Goal: Task Accomplishment & Management: Use online tool/utility

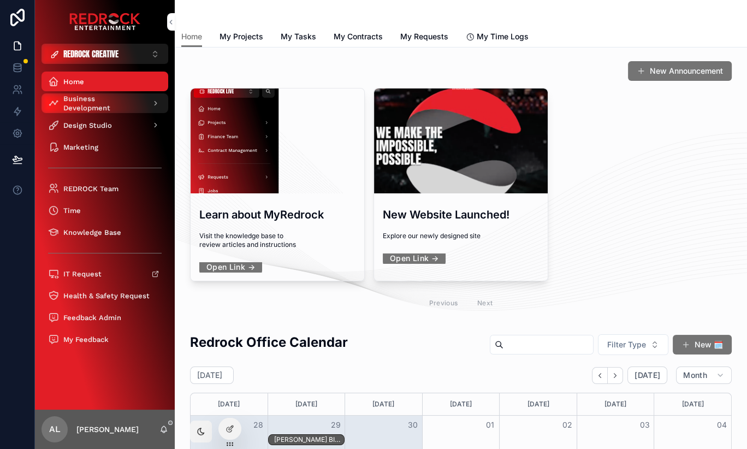
click at [105, 100] on span "Business Development" at bounding box center [103, 103] width 80 height 19
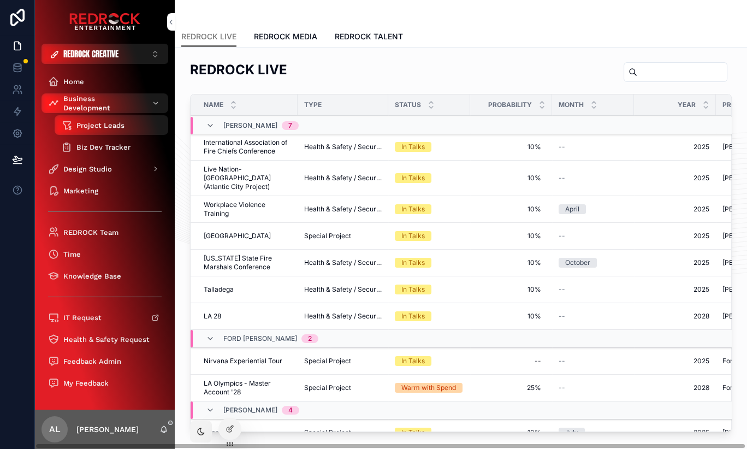
click at [106, 146] on span "Biz Dev Tracker" at bounding box center [103, 146] width 54 height 9
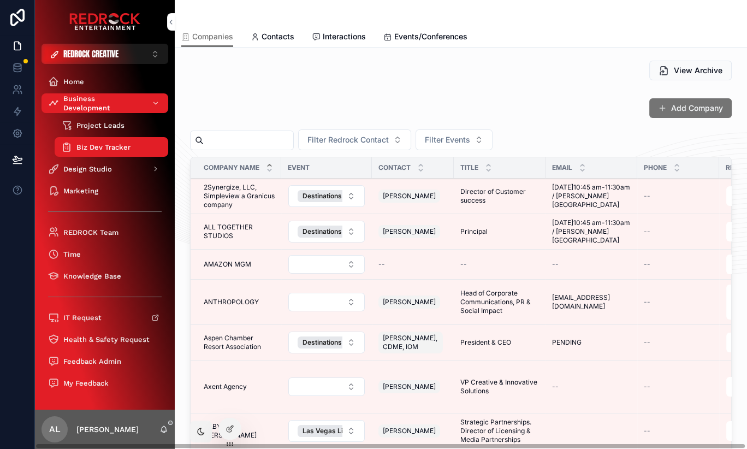
click at [349, 37] on span "Interactions" at bounding box center [344, 36] width 43 height 11
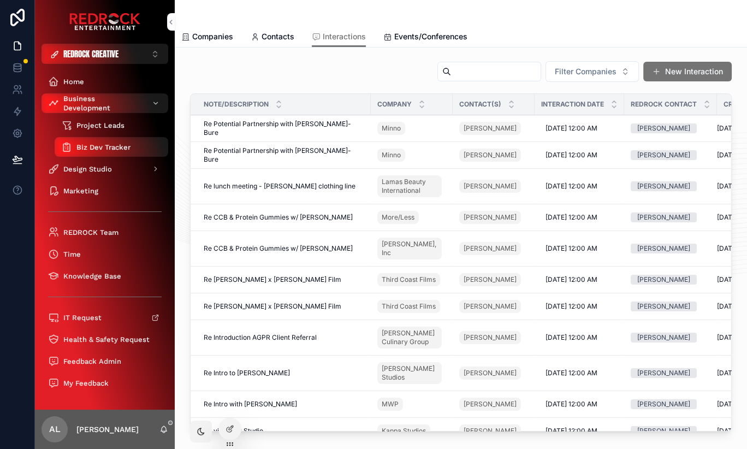
click at [100, 126] on span "Project Leads" at bounding box center [100, 125] width 48 height 9
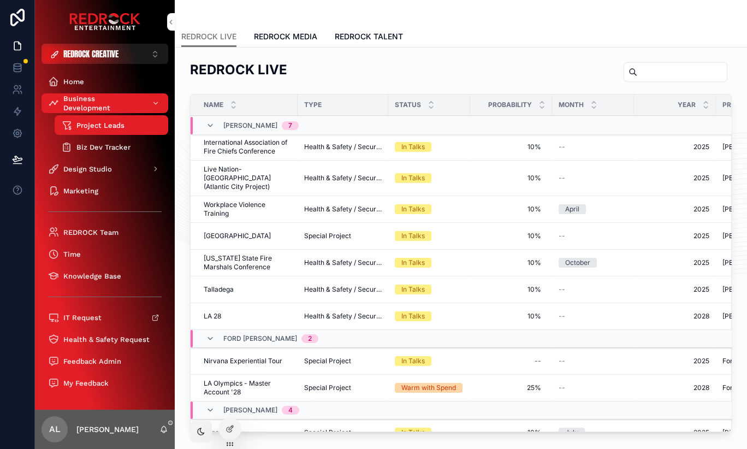
click at [354, 34] on span "REDROCK TALENT" at bounding box center [369, 36] width 68 height 11
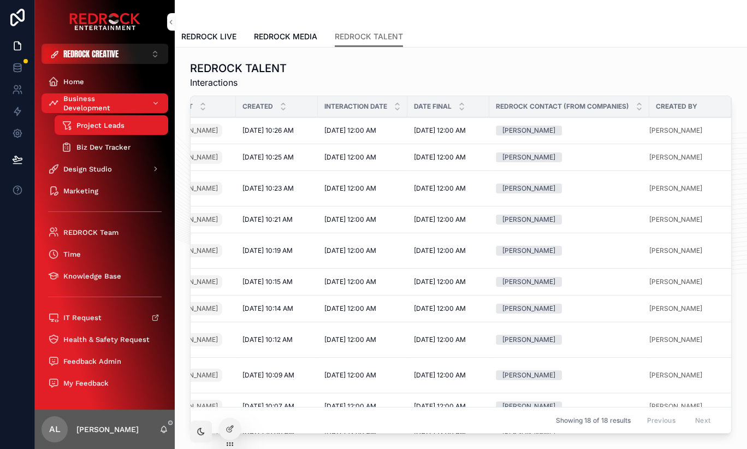
scroll to position [0, 254]
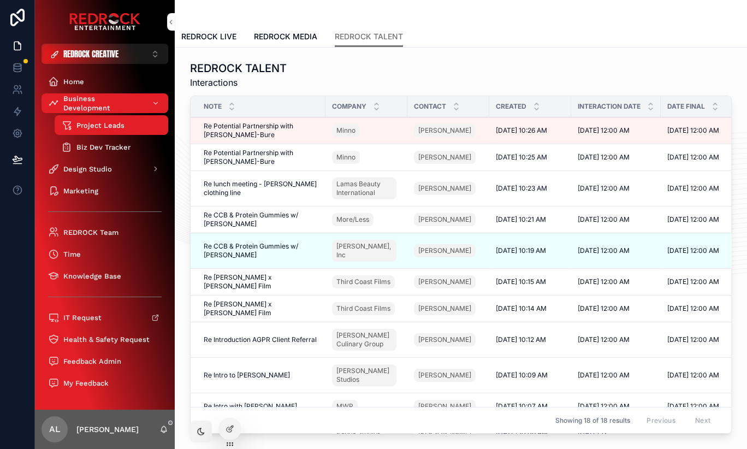
click at [247, 132] on span "Re Potential Partnership with [PERSON_NAME]-Bure" at bounding box center [261, 130] width 115 height 17
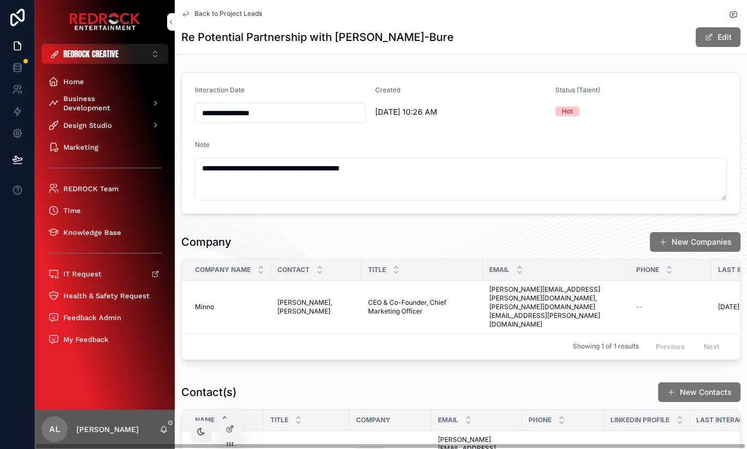
click at [201, 9] on span "Back to Project Leads" at bounding box center [228, 13] width 68 height 9
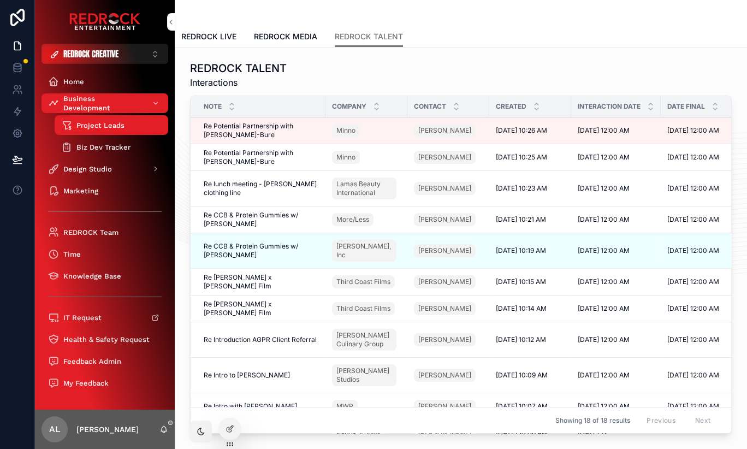
click at [258, 158] on span "Re Potential Partnership with [PERSON_NAME]-Bure" at bounding box center [261, 156] width 115 height 17
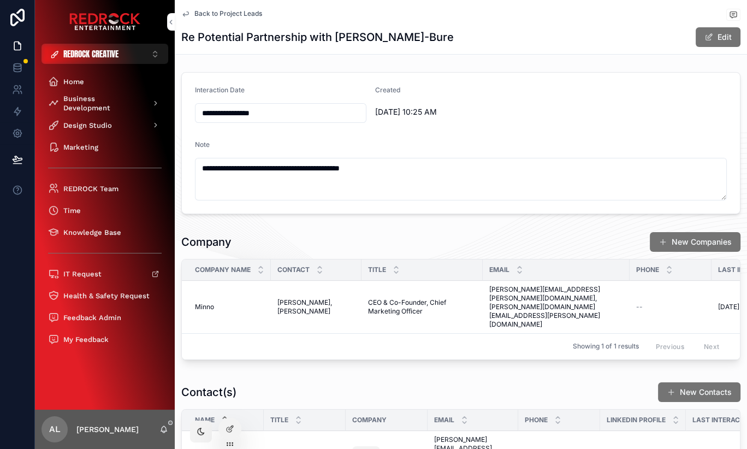
click at [214, 9] on span "Back to Project Leads" at bounding box center [228, 13] width 68 height 9
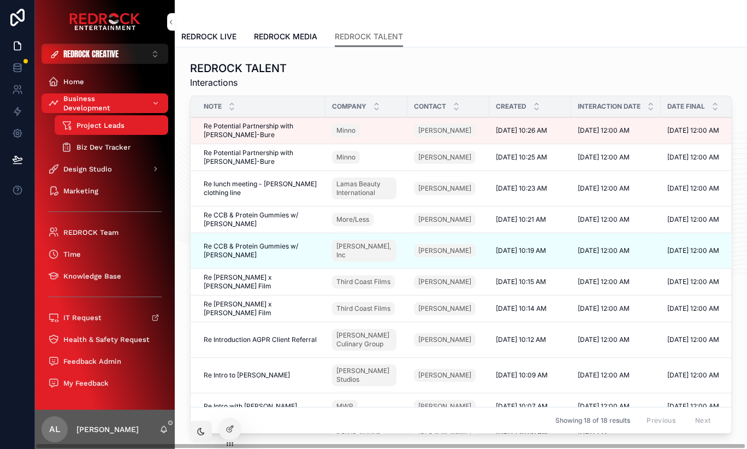
click at [235, 430] on div at bounding box center [230, 428] width 22 height 21
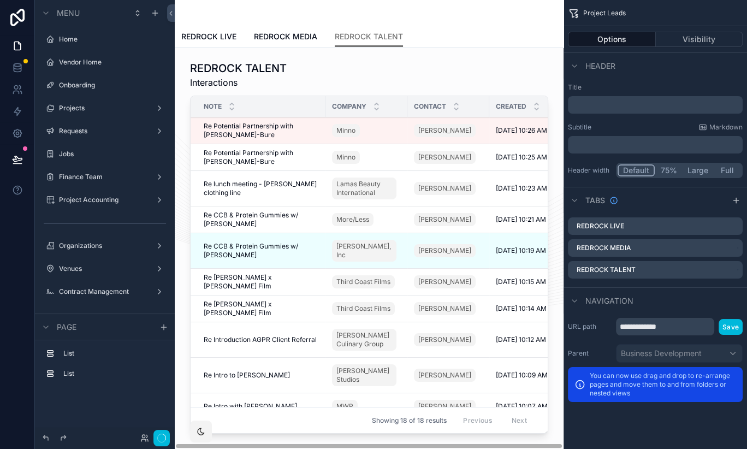
click at [453, 105] on div "scrollable content" at bounding box center [455, 106] width 7 height 12
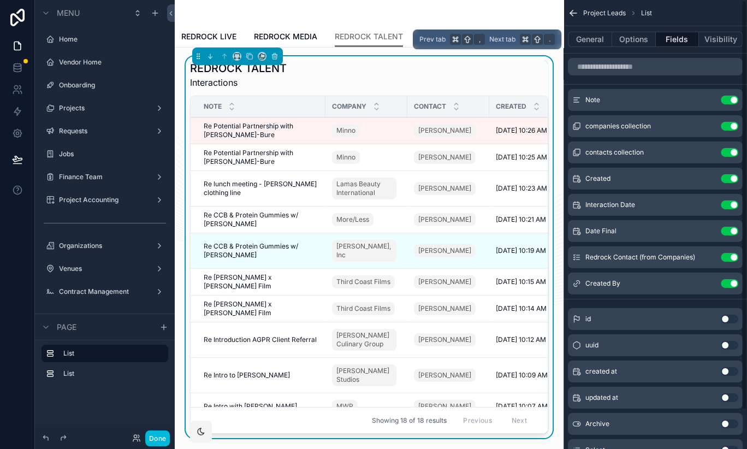
click at [723, 44] on button "Visibility" at bounding box center [720, 39] width 44 height 15
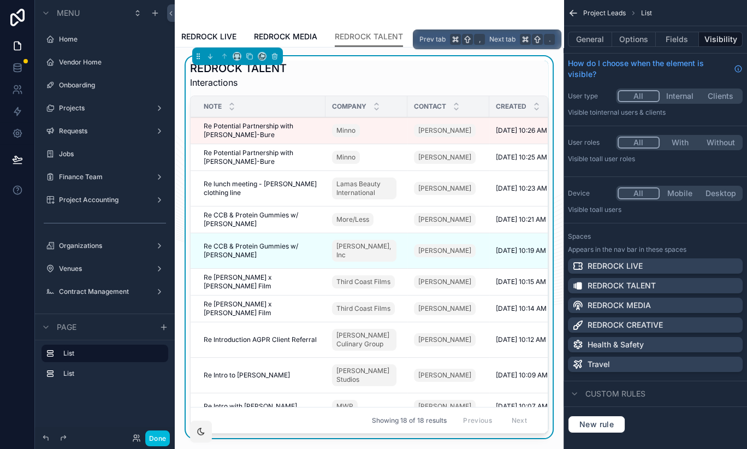
click at [643, 43] on button "Options" at bounding box center [634, 39] width 44 height 15
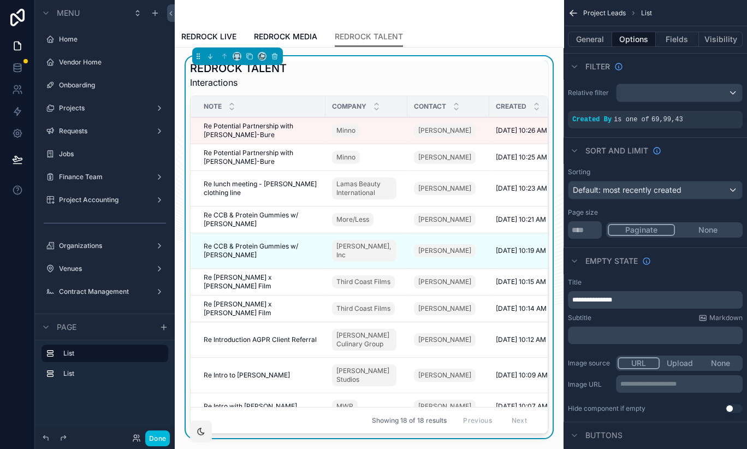
click at [730, 91] on div "scrollable content" at bounding box center [679, 92] width 126 height 17
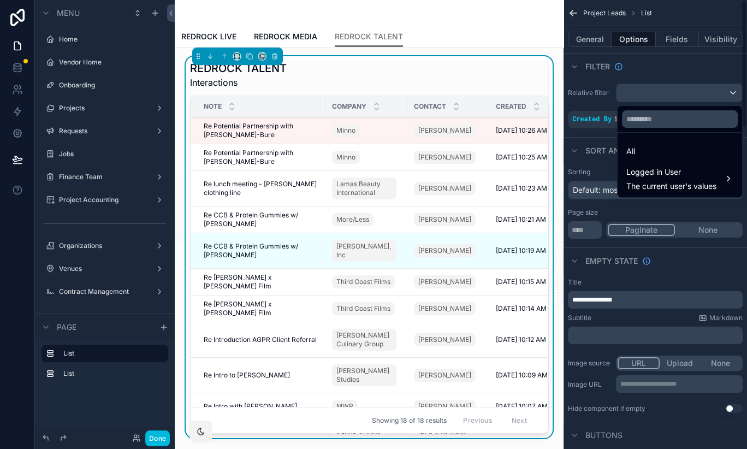
click at [684, 71] on div "scrollable content" at bounding box center [373, 224] width 747 height 449
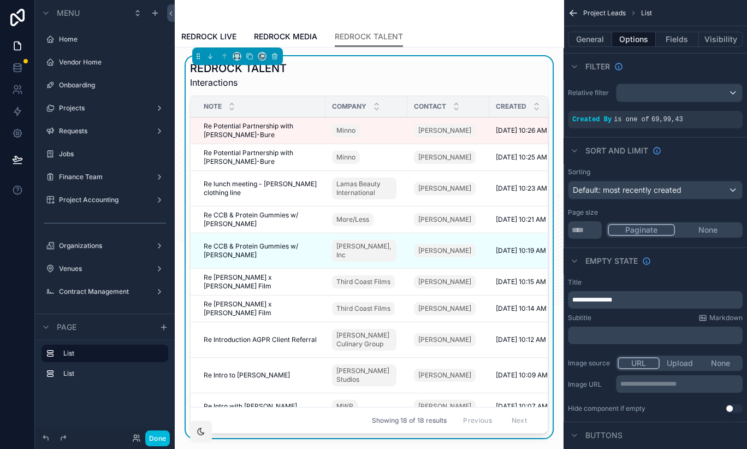
click at [686, 123] on div "Created By is one of 69 , 99 , 43" at bounding box center [655, 119] width 175 height 17
click at [0, 0] on icon "scrollable content" at bounding box center [0, 0] width 0 height 0
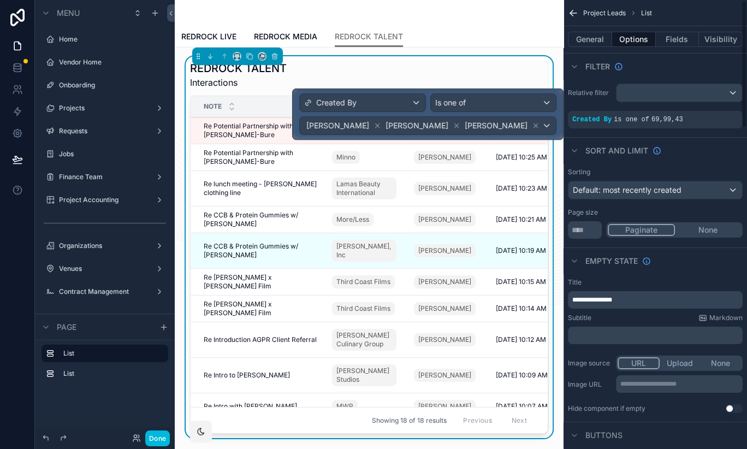
click at [715, 153] on div "Sort And Limit" at bounding box center [654, 150] width 183 height 26
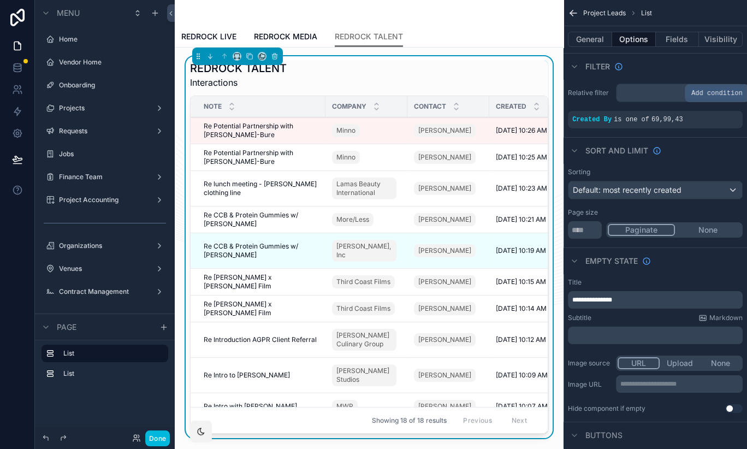
click at [0, 0] on icon "scrollable content" at bounding box center [0, 0] width 0 height 0
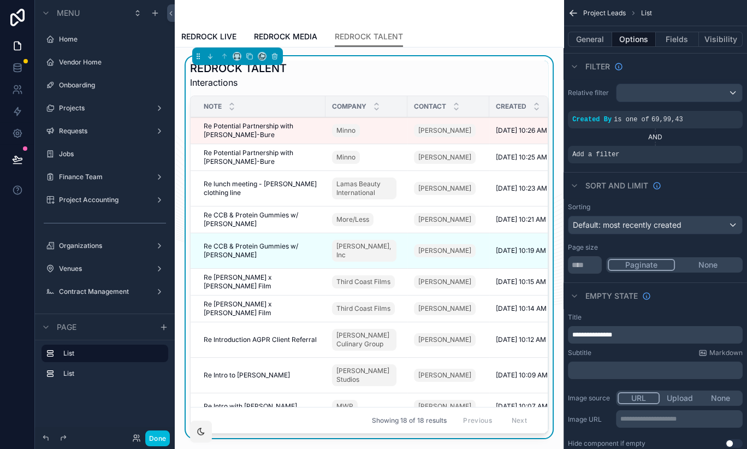
click at [680, 153] on div "Add a filter" at bounding box center [655, 154] width 175 height 17
click at [0, 0] on icon "scrollable content" at bounding box center [0, 0] width 0 height 0
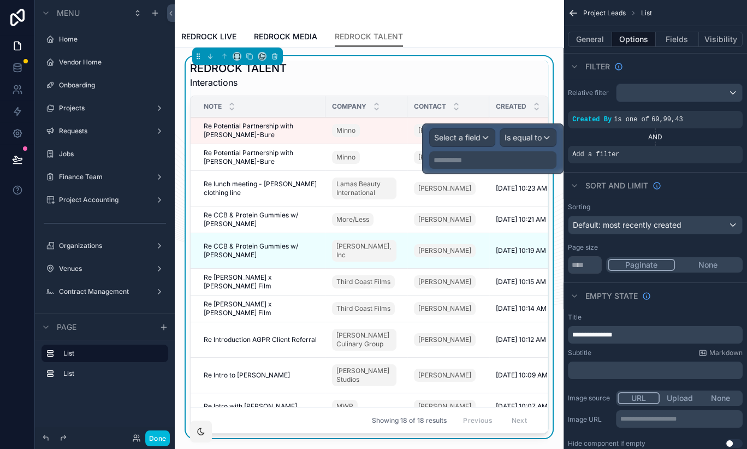
click at [485, 133] on div "Select a field" at bounding box center [461, 137] width 65 height 17
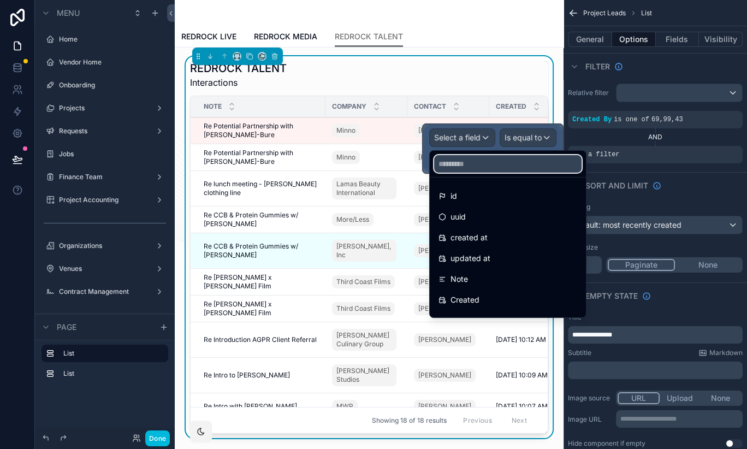
click at [521, 162] on input "text" at bounding box center [507, 163] width 147 height 17
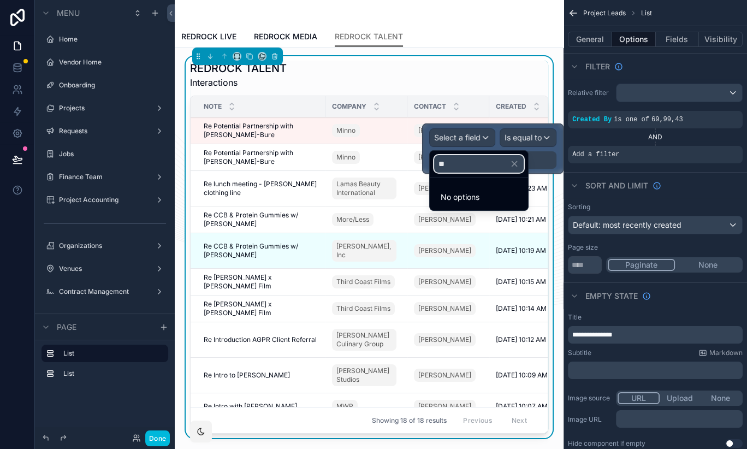
type input "*"
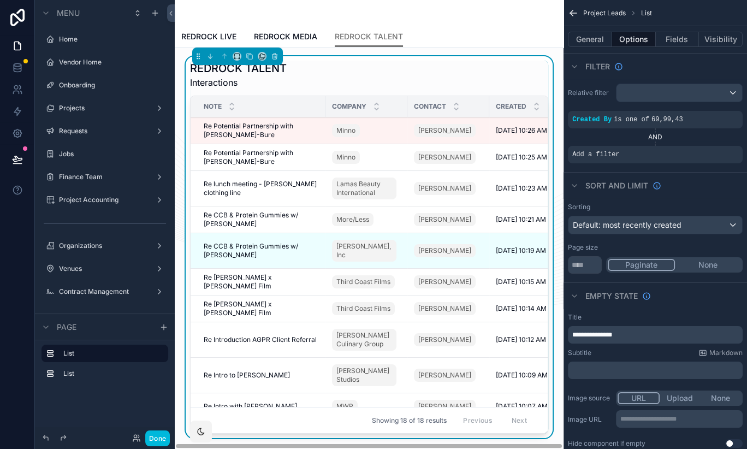
click at [450, 71] on div "REDROCK TALENT Interactions" at bounding box center [369, 75] width 358 height 28
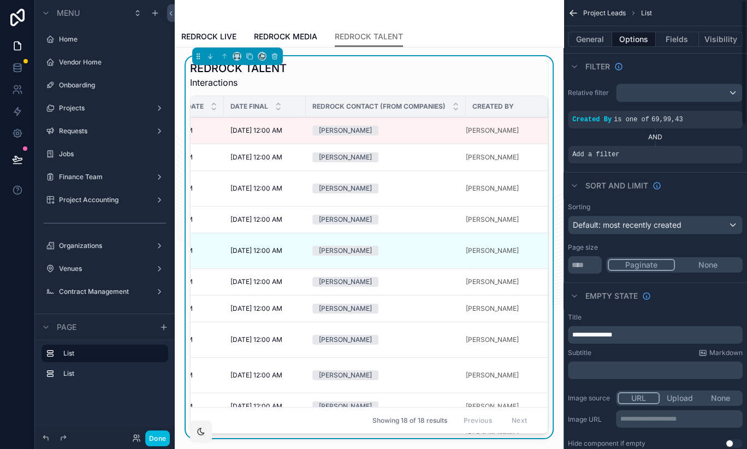
scroll to position [0, 438]
click at [683, 39] on button "Fields" at bounding box center [677, 39] width 44 height 15
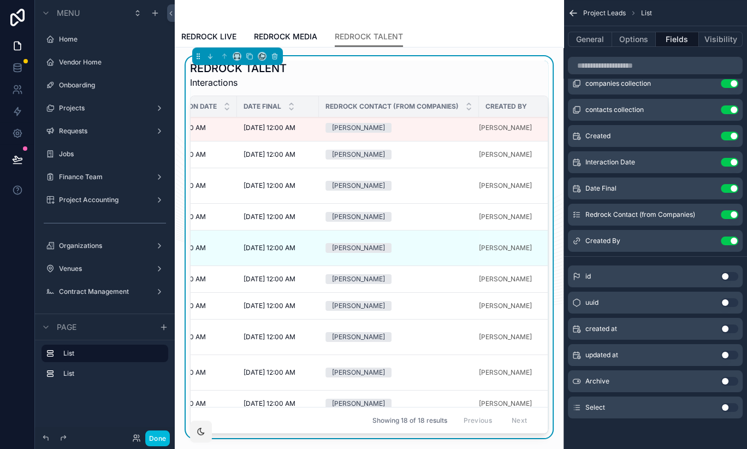
scroll to position [3, 426]
click at [727, 407] on button "Use setting" at bounding box center [728, 407] width 17 height 9
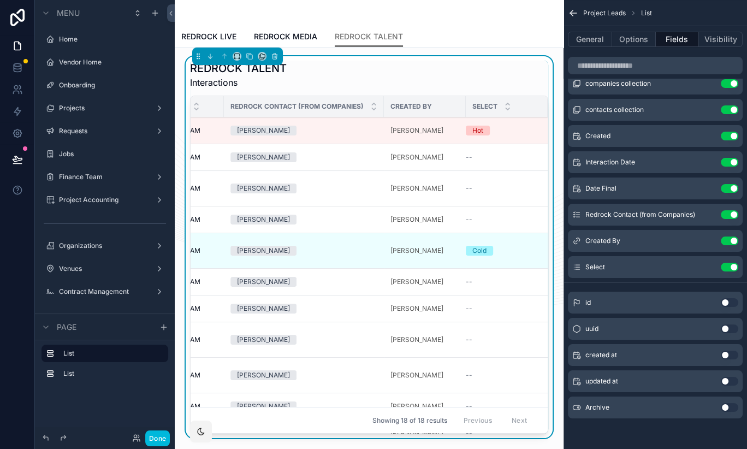
scroll to position [0, 520]
click at [596, 407] on span "Archive" at bounding box center [597, 407] width 24 height 9
click at [624, 44] on button "Options" at bounding box center [634, 39] width 44 height 15
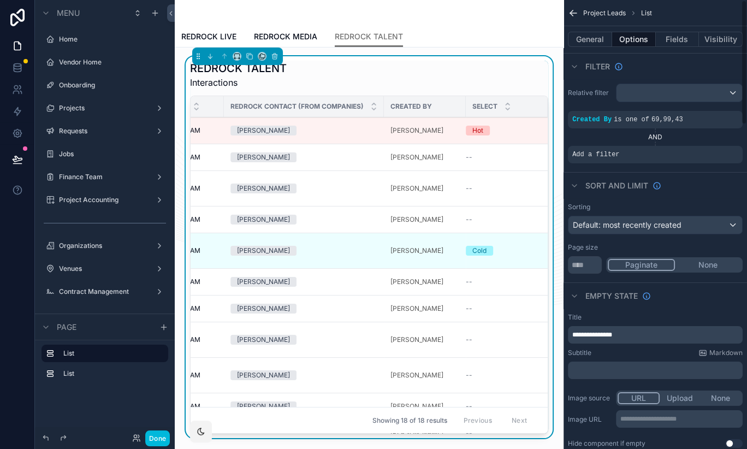
scroll to position [0, 0]
click at [604, 156] on span "Add a filter" at bounding box center [595, 154] width 47 height 9
drag, startPoint x: 637, startPoint y: 152, endPoint x: 699, endPoint y: 149, distance: 61.7
click at [640, 152] on div "Add a filter" at bounding box center [655, 154] width 175 height 17
click at [0, 0] on icon "scrollable content" at bounding box center [0, 0] width 0 height 0
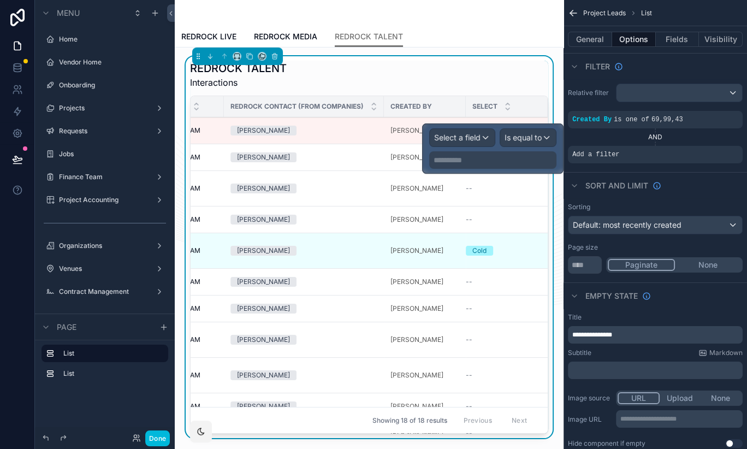
click at [455, 138] on span "Select a field" at bounding box center [457, 137] width 46 height 9
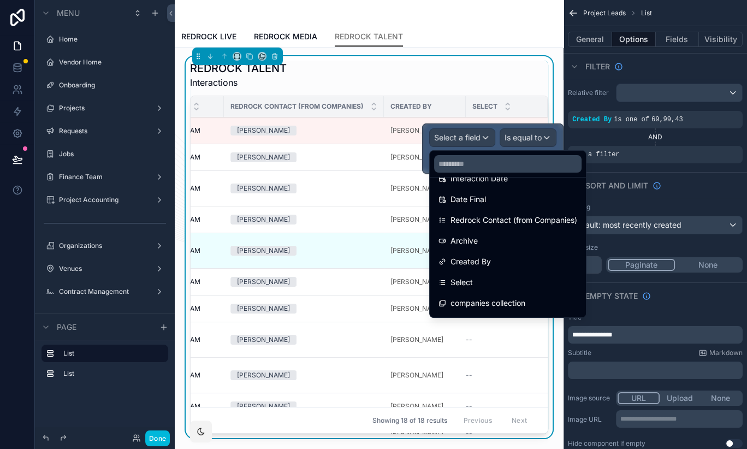
scroll to position [143, 0]
click at [485, 283] on div "Select" at bounding box center [507, 280] width 139 height 13
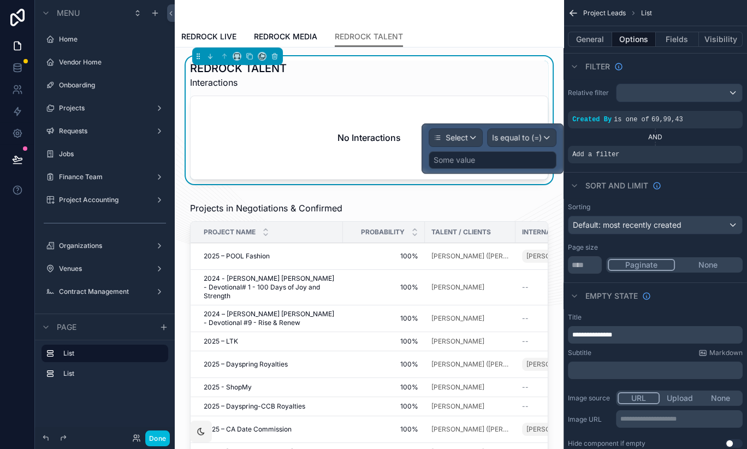
click at [535, 160] on div "Some value" at bounding box center [492, 159] width 128 height 17
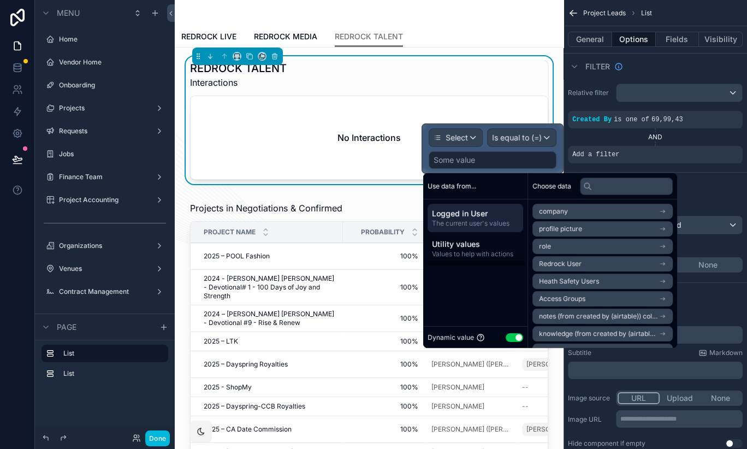
click at [516, 337] on button "Use setting" at bounding box center [513, 337] width 17 height 9
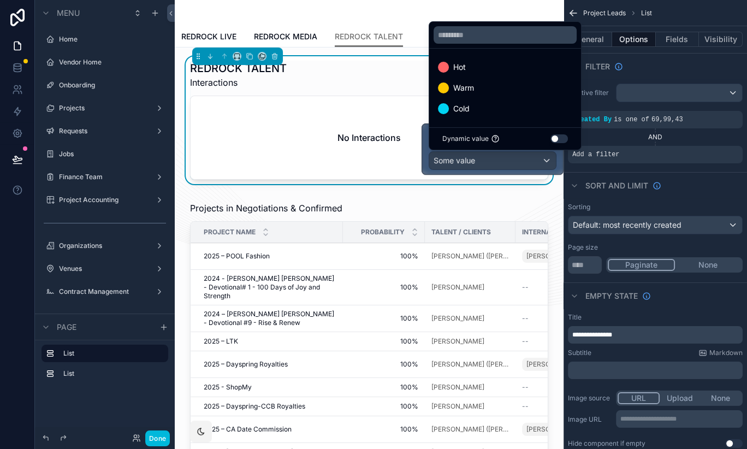
click at [475, 77] on div "Hot" at bounding box center [504, 67] width 147 height 20
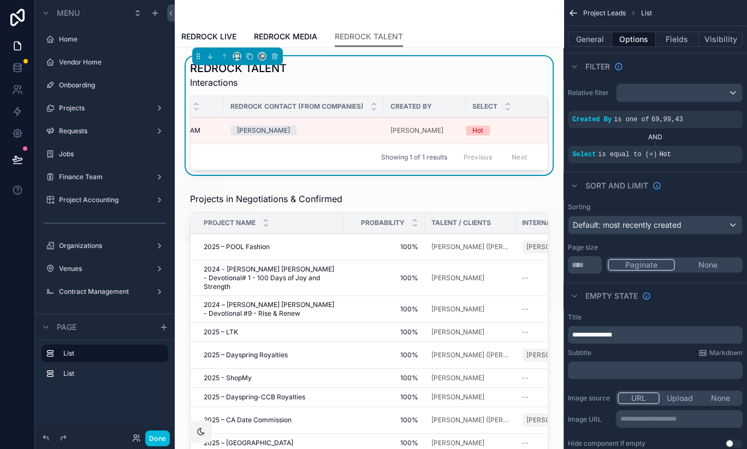
scroll to position [0, 520]
click at [672, 41] on button "Fields" at bounding box center [677, 39] width 44 height 15
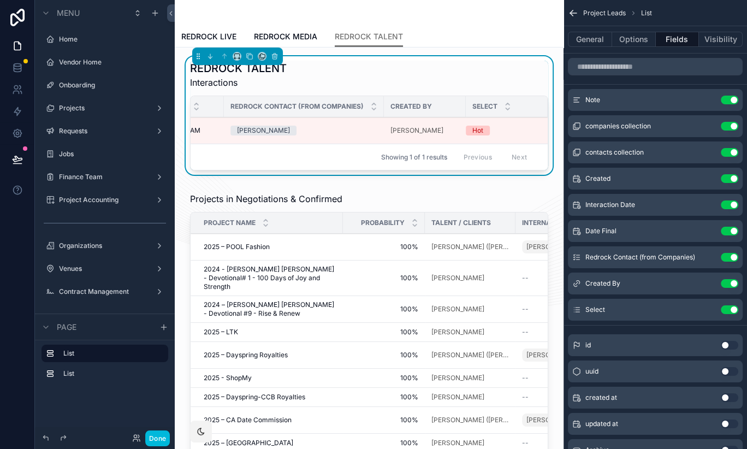
click at [0, 0] on icon "scrollable content" at bounding box center [0, 0] width 0 height 0
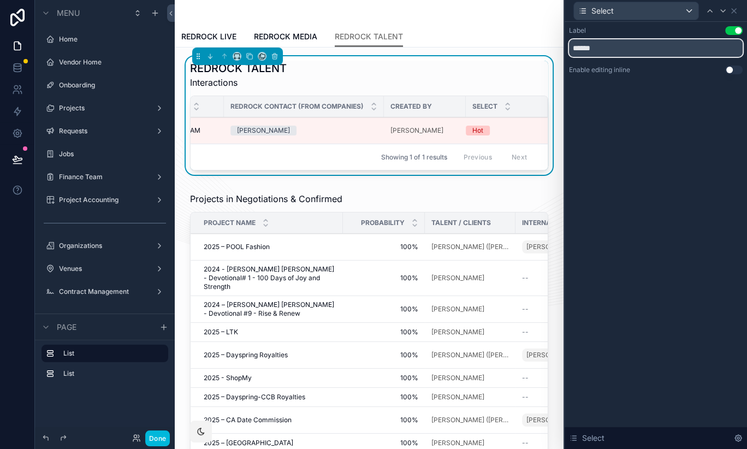
click at [596, 45] on input "******" at bounding box center [656, 47] width 174 height 17
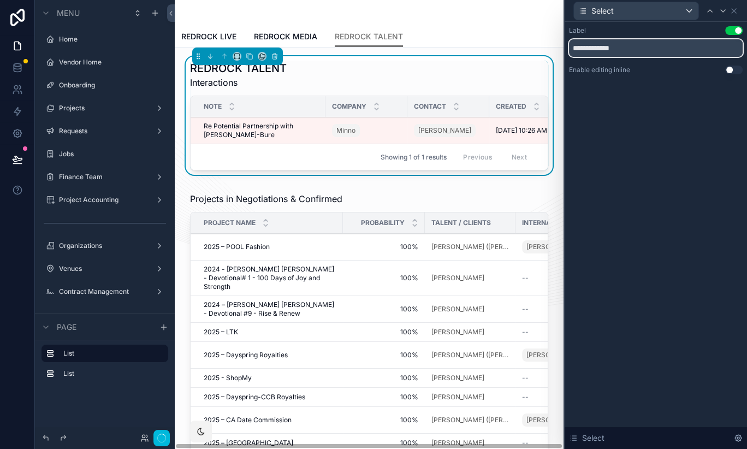
type input "**********"
click at [555, 34] on div "REDROCK LIVE REDROCK MEDIA REDROCK TALENT" at bounding box center [368, 36] width 375 height 21
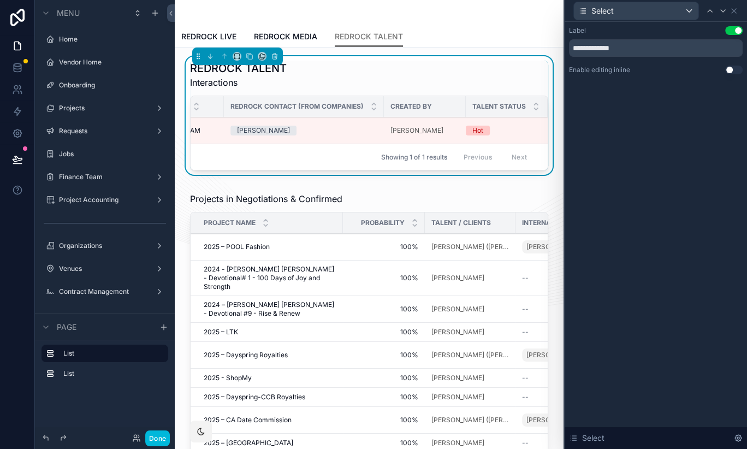
scroll to position [0, 0]
click at [169, 435] on div "Done" at bounding box center [104, 438] width 131 height 16
click at [157, 437] on button "Done" at bounding box center [157, 438] width 25 height 16
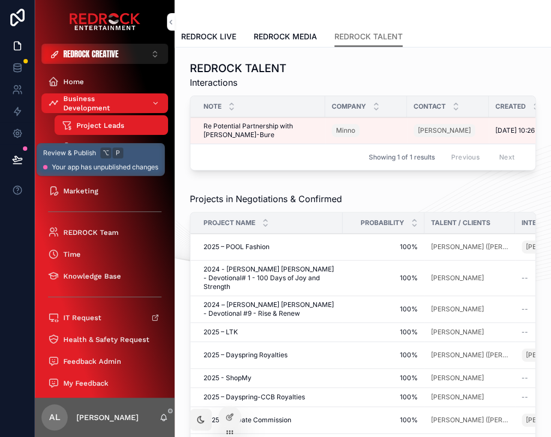
click at [18, 155] on icon at bounding box center [17, 159] width 11 height 11
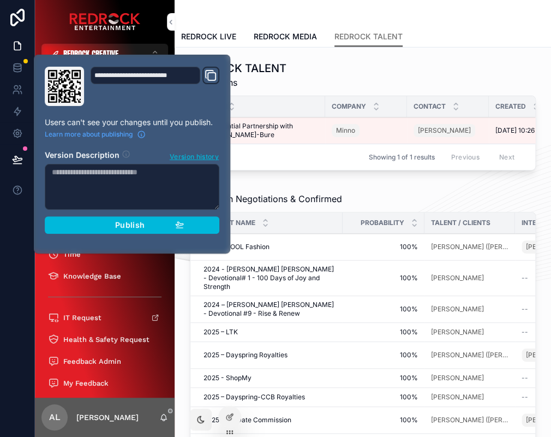
click at [129, 220] on span "Publish" at bounding box center [129, 225] width 29 height 10
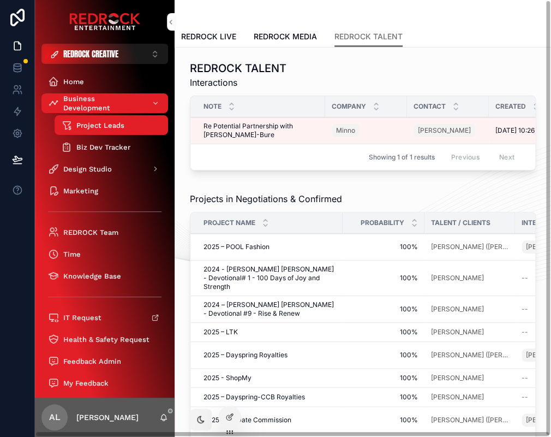
click at [363, 76] on div "REDROCK TALENT Interactions" at bounding box center [363, 75] width 346 height 28
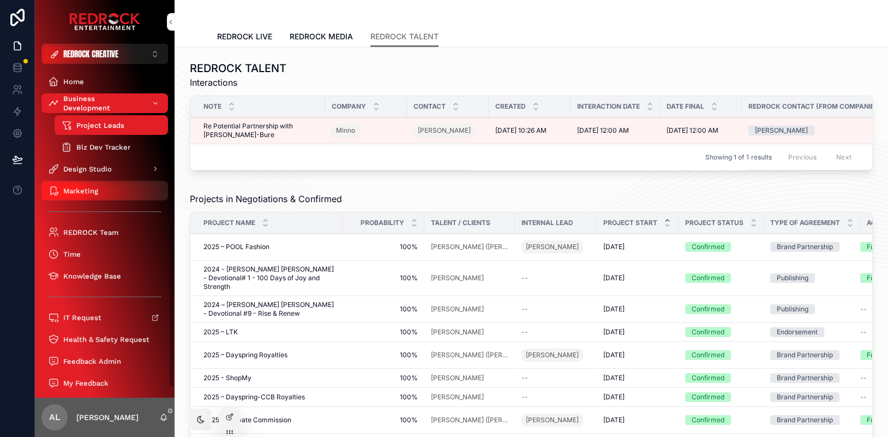
click at [98, 185] on div "Marketing" at bounding box center [105, 190] width 114 height 17
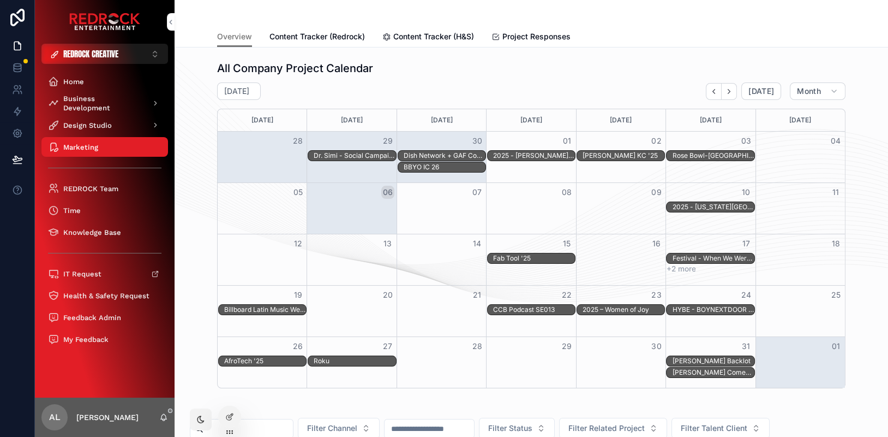
click at [323, 36] on span "Content Tracker (Redrock)" at bounding box center [317, 36] width 95 height 11
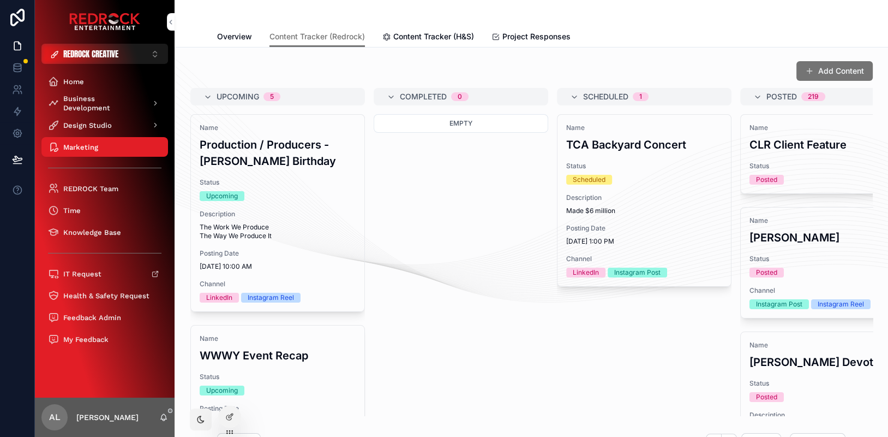
scroll to position [0, 559]
click at [644, 206] on span "Made $6 million" at bounding box center [643, 210] width 156 height 9
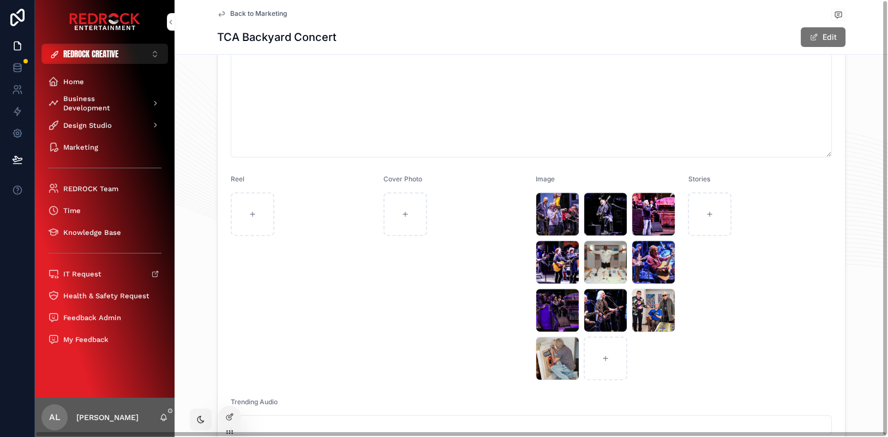
scroll to position [558, 0]
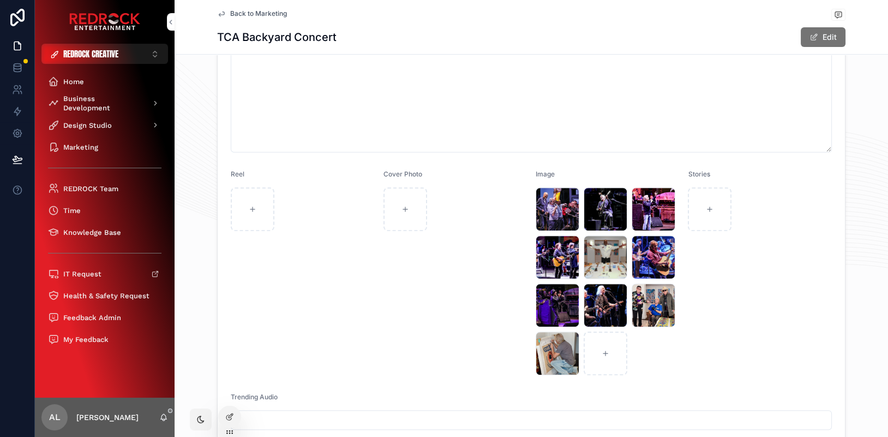
drag, startPoint x: 561, startPoint y: 202, endPoint x: 619, endPoint y: 203, distance: 58.4
click at [619, 203] on div "9 .jpg 8---[PERSON_NAME] .jpg 1---The-Who .jpg 7--Doobie-Brothers .jpg 9-last .…" at bounding box center [608, 281] width 144 height 188
drag, startPoint x: 564, startPoint y: 352, endPoint x: 630, endPoint y: 299, distance: 84.6
click at [630, 299] on div "9 .jpg 8---[PERSON_NAME] .jpg 1---The-Who .jpg 7--Doobie-Brothers .jpg 9-last .…" at bounding box center [608, 281] width 144 height 188
drag, startPoint x: 652, startPoint y: 305, endPoint x: 595, endPoint y: 295, distance: 57.6
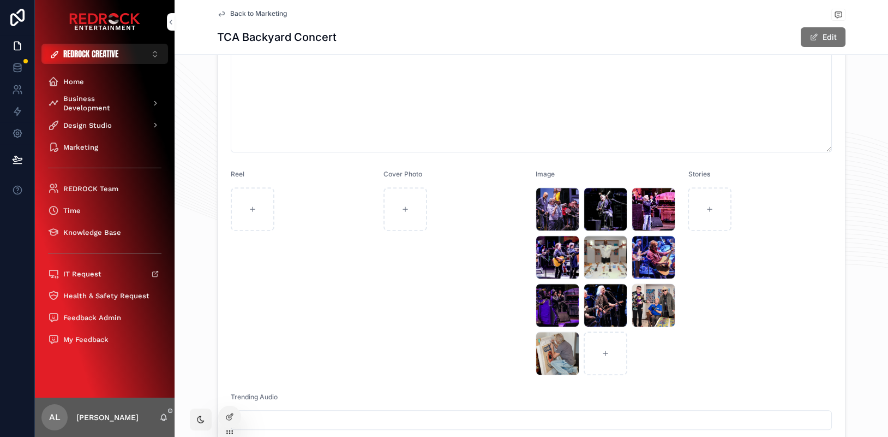
click at [596, 295] on div "9 .jpg 8---[PERSON_NAME] .jpg 1---The-Who .jpg 7--Doobie-Brothers .jpg 9-last .…" at bounding box center [608, 281] width 144 height 188
drag, startPoint x: 583, startPoint y: 304, endPoint x: 560, endPoint y: 312, distance: 23.8
click at [560, 312] on div "9 .jpg 8---[PERSON_NAME] .jpg 1---The-Who .jpg 7--Doobie-Brothers .jpg 9-last .…" at bounding box center [608, 281] width 144 height 188
click at [230, 419] on icon at bounding box center [229, 416] width 9 height 9
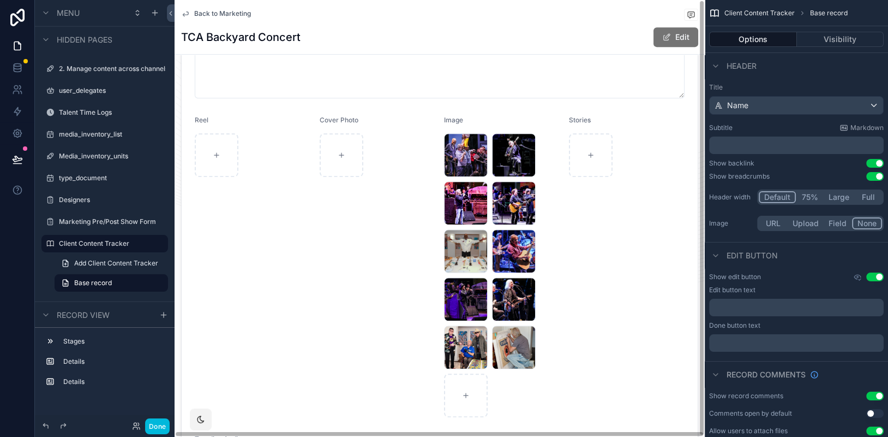
scroll to position [2636, 0]
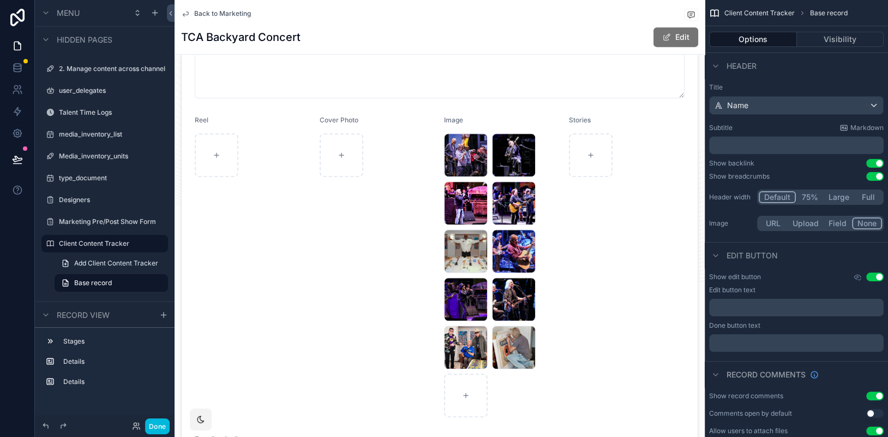
click at [508, 115] on div "scrollable content" at bounding box center [440, 79] width 530 height 978
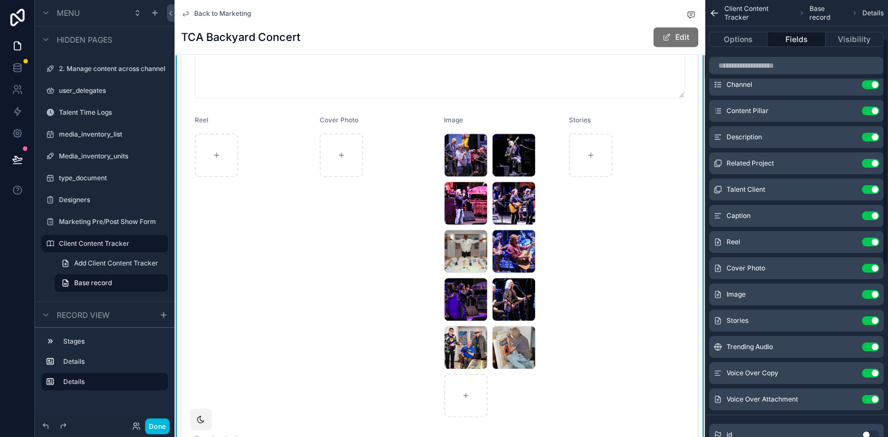
scroll to position [73, 0]
click at [0, 0] on icon "scrollable content" at bounding box center [0, 0] width 0 height 0
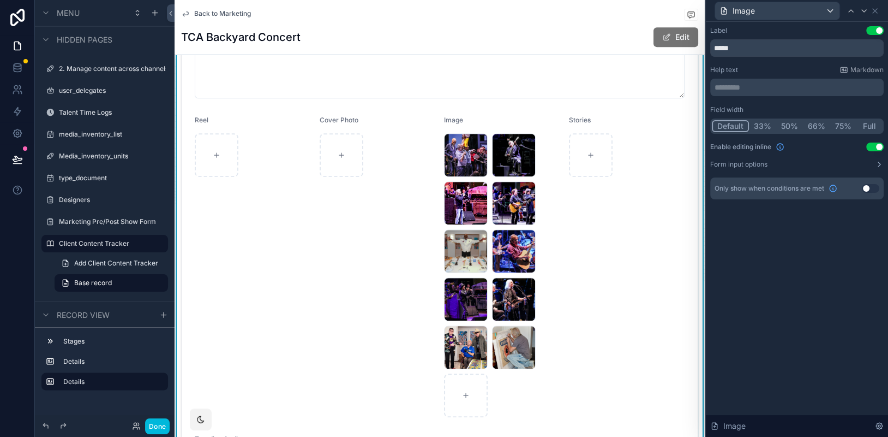
drag, startPoint x: 463, startPoint y: 150, endPoint x: 528, endPoint y: 159, distance: 66.1
click at [528, 159] on div "9 .jpg 8---[PERSON_NAME] .jpg 1---The-Who .jpg 7--Doobie-Brothers .jpg 9-last .…" at bounding box center [502, 275] width 116 height 284
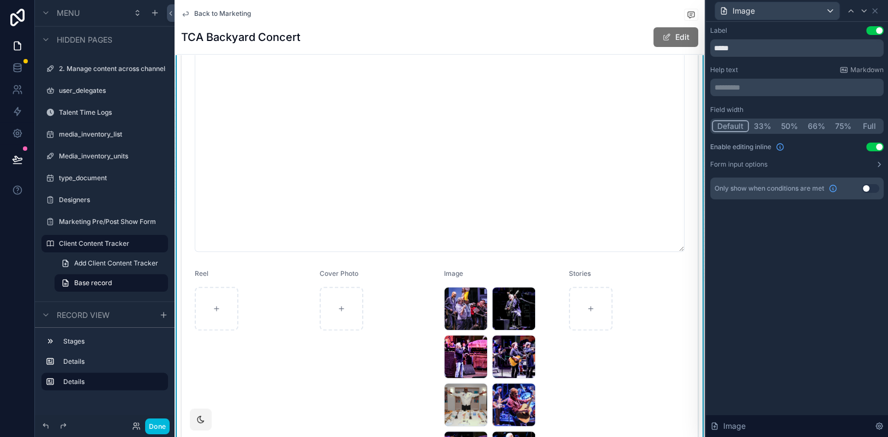
scroll to position [459, 0]
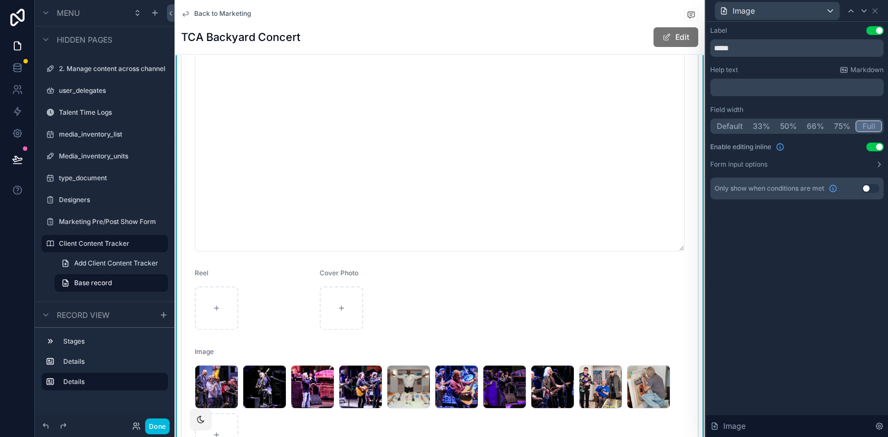
click at [746, 123] on button "Full" at bounding box center [869, 126] width 27 height 12
drag, startPoint x: 644, startPoint y: 376, endPoint x: 508, endPoint y: 372, distance: 135.9
click at [510, 373] on div "9 .jpg 8---[PERSON_NAME] .jpg 1---The-Who .jpg 7--Doobie-Brothers .jpg 9-last .…" at bounding box center [440, 410] width 490 height 92
drag, startPoint x: 515, startPoint y: 380, endPoint x: 566, endPoint y: 379, distance: 50.8
click at [565, 380] on div "9 .jpg 8---[PERSON_NAME] .jpg 1---The-Who .jpg 7--Doobie-Brothers .jpg 9-last .…" at bounding box center [440, 410] width 490 height 92
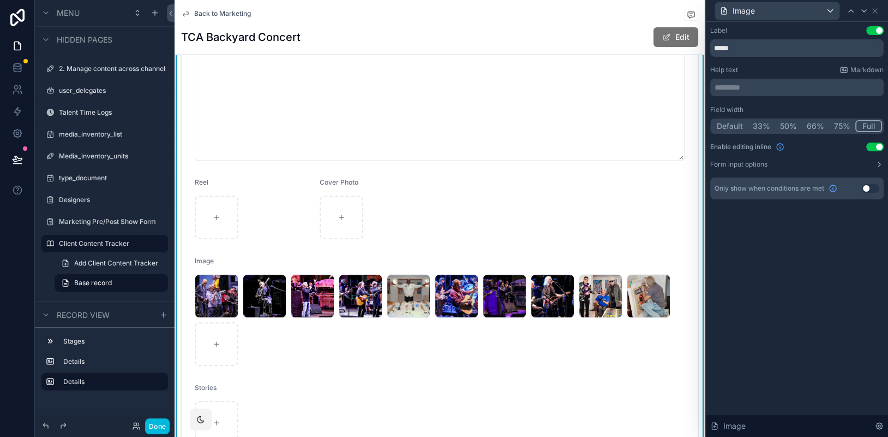
scroll to position [551, 0]
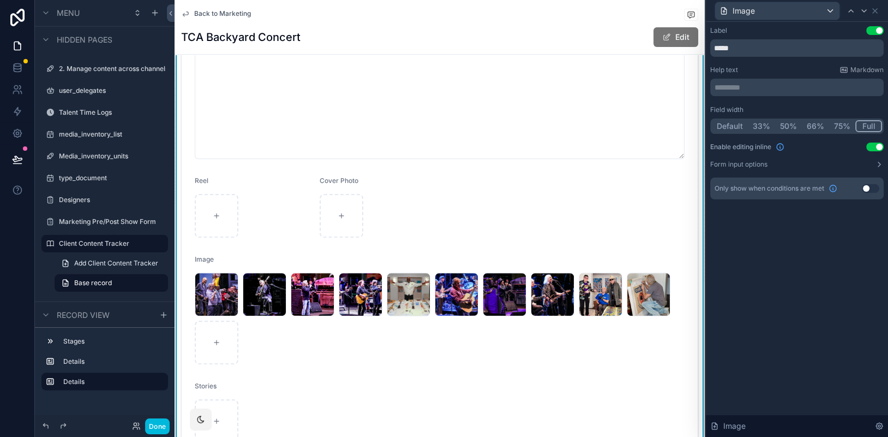
click at [594, 288] on div "3---Cheap-Trick .jpg" at bounding box center [601, 294] width 44 height 44
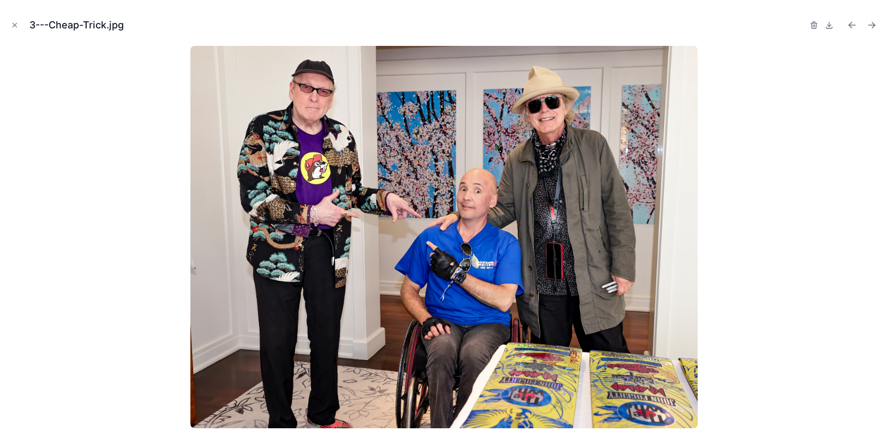
click at [17, 25] on icon "Close modal" at bounding box center [15, 25] width 8 height 8
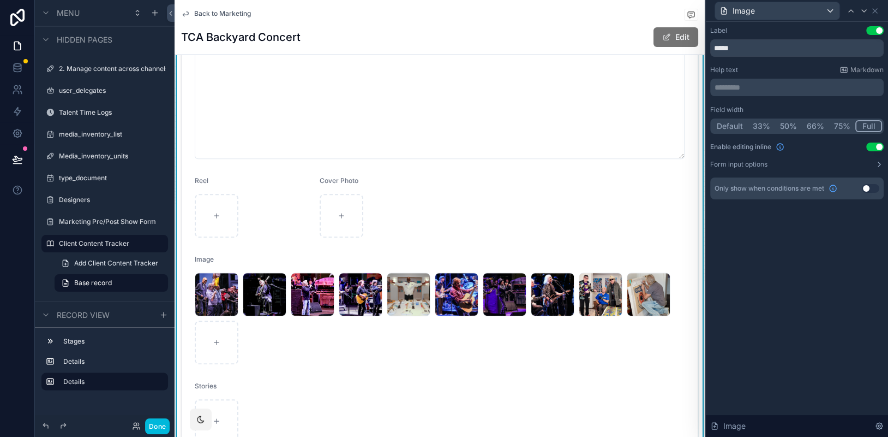
drag, startPoint x: 438, startPoint y: 296, endPoint x: 361, endPoint y: 283, distance: 77.6
click at [361, 283] on div "9 .jpg 8---[PERSON_NAME] .jpg 1---The-Who .jpg 7--Doobie-Brothers .jpg 9-last .…" at bounding box center [440, 318] width 490 height 92
drag, startPoint x: 356, startPoint y: 289, endPoint x: 538, endPoint y: 295, distance: 181.8
click at [525, 299] on div "9 .jpg 8---[PERSON_NAME] .jpg 1---The-Who .jpg 7--Doobie-Brothers .jpg 9-last .…" at bounding box center [440, 318] width 490 height 92
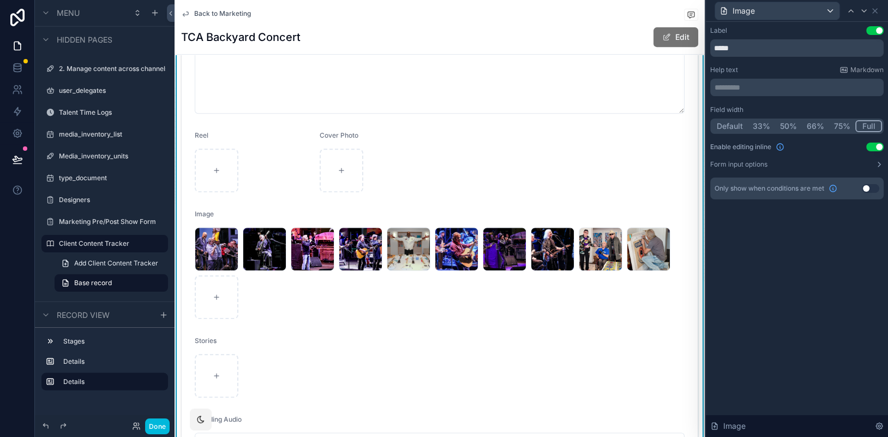
scroll to position [575, 0]
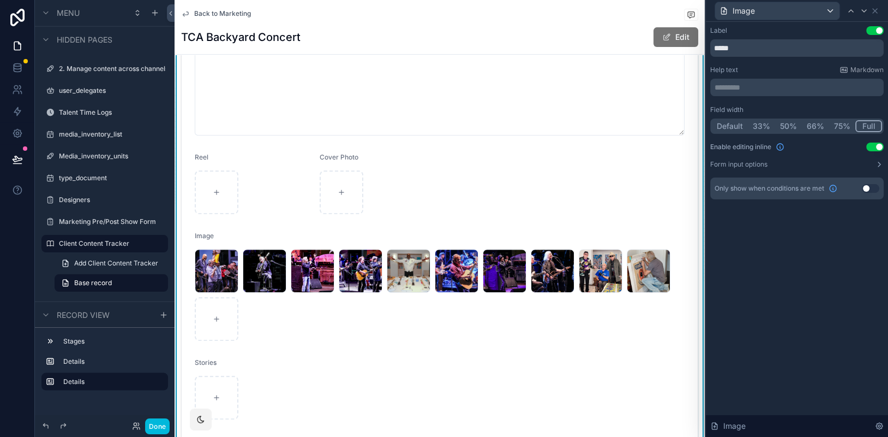
click at [746, 165] on icon at bounding box center [880, 164] width 2 height 4
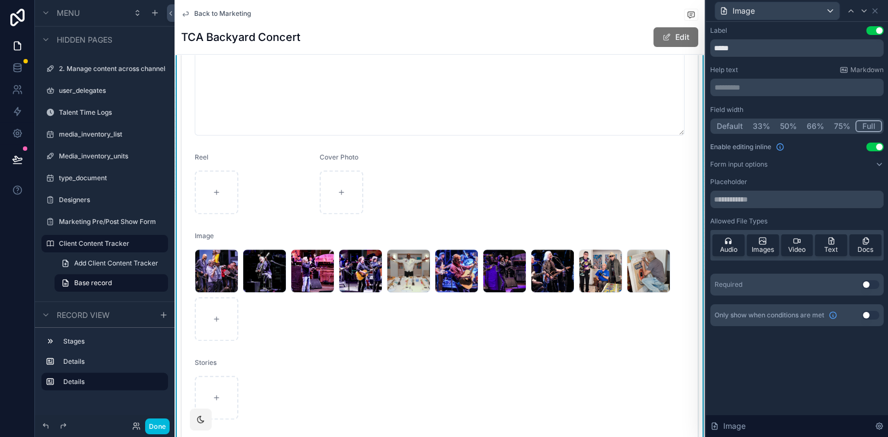
click at [746, 165] on icon at bounding box center [879, 164] width 4 height 2
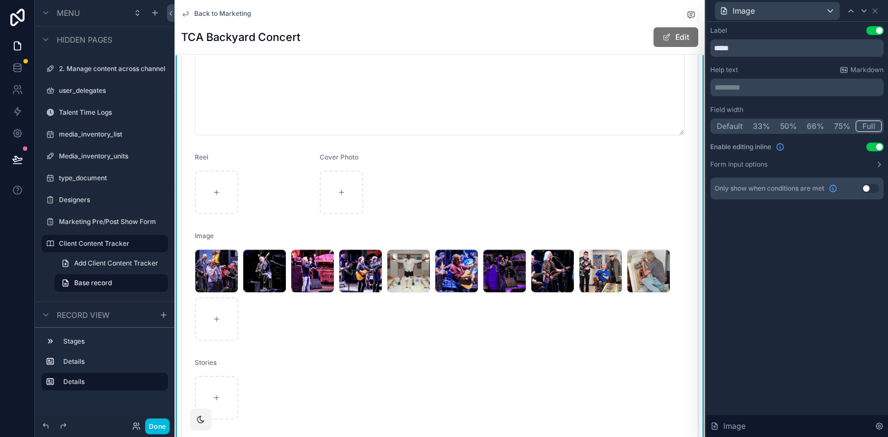
scroll to position [0, 0]
click at [746, 14] on icon at bounding box center [875, 11] width 9 height 9
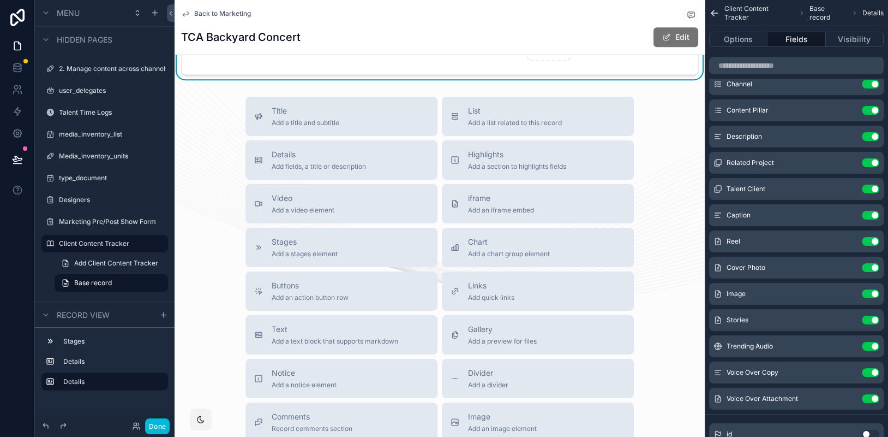
scroll to position [1066, 0]
click at [476, 336] on span "Add a preview for files" at bounding box center [502, 340] width 69 height 9
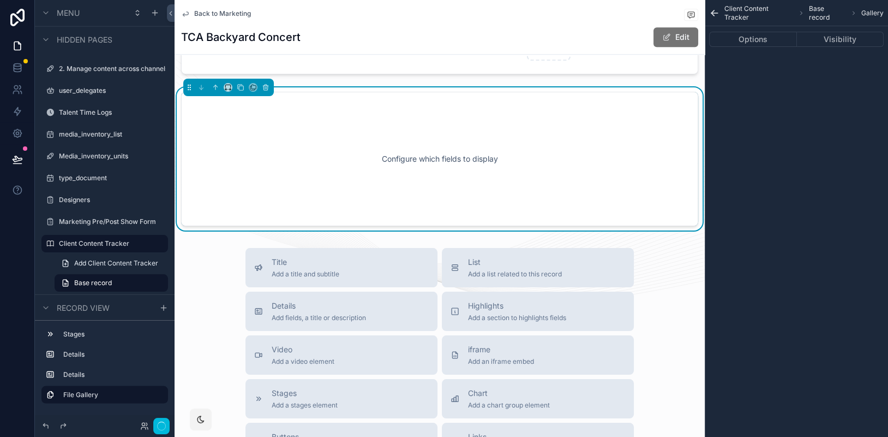
scroll to position [1003, 0]
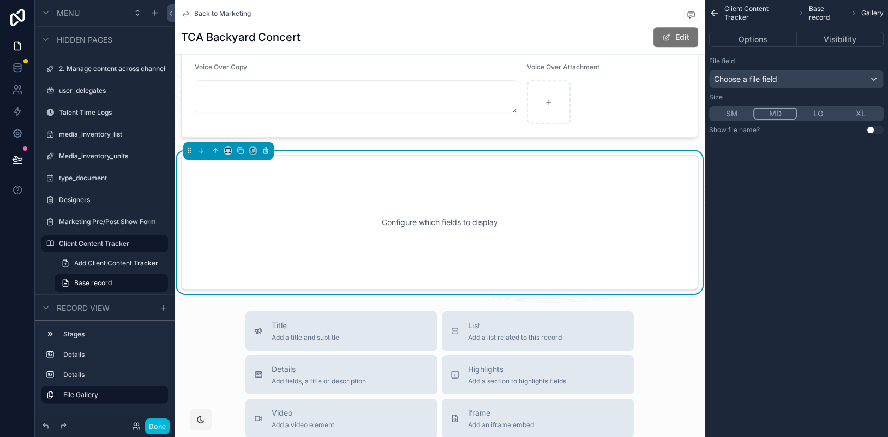
click at [746, 82] on span "Choose a file field" at bounding box center [745, 78] width 63 height 9
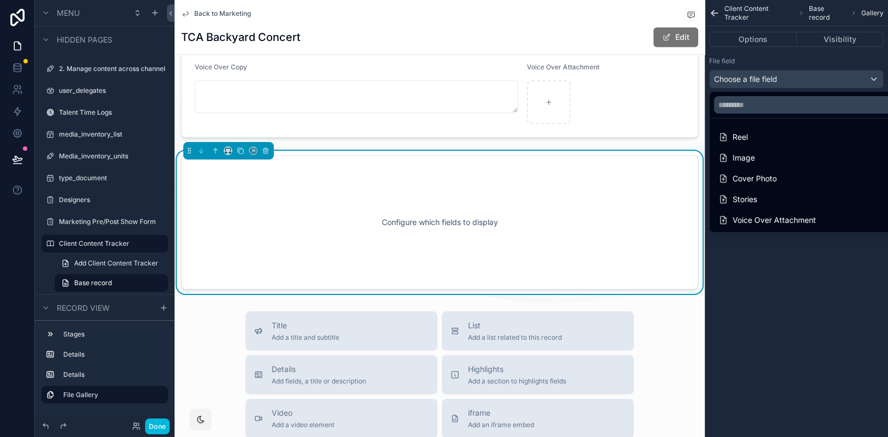
scroll to position [0, 0]
click at [744, 154] on div "Image" at bounding box center [737, 157] width 37 height 13
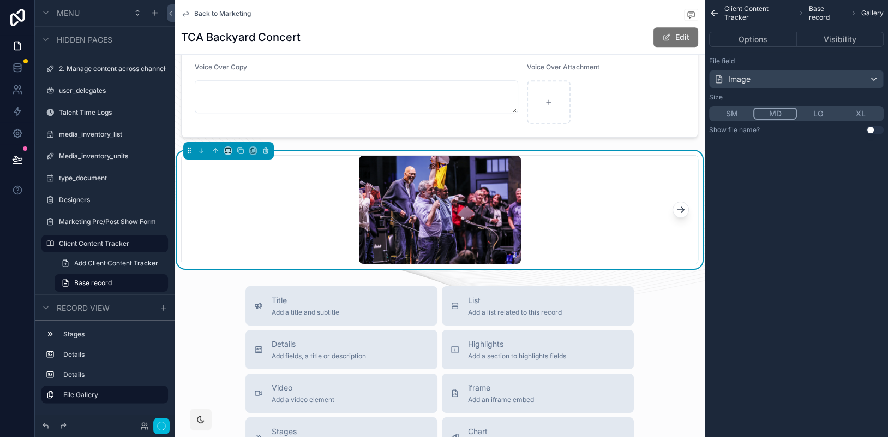
scroll to position [2643, 0]
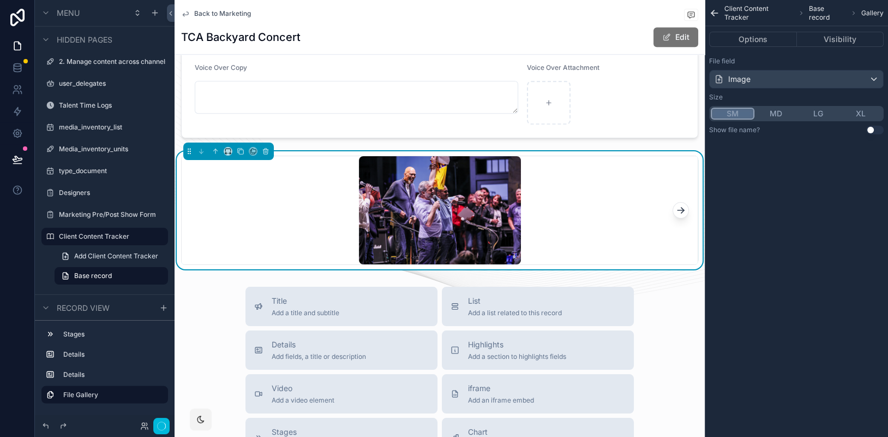
click at [727, 114] on button "SM" at bounding box center [733, 114] width 44 height 12
click at [736, 113] on button "SM" at bounding box center [733, 114] width 44 height 12
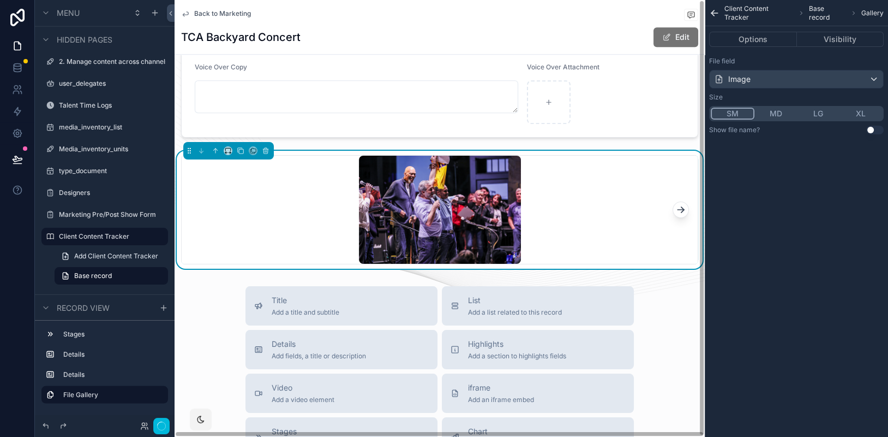
click at [678, 207] on icon "scrollable content" at bounding box center [681, 209] width 11 height 11
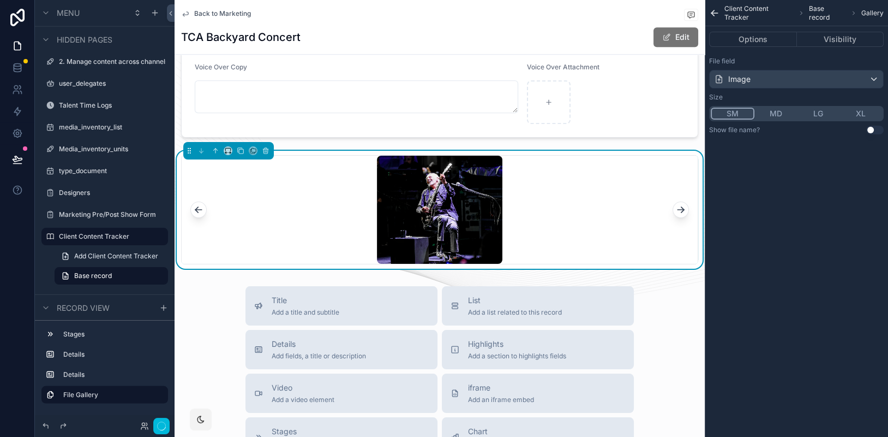
click at [678, 207] on icon "scrollable content" at bounding box center [681, 209] width 11 height 11
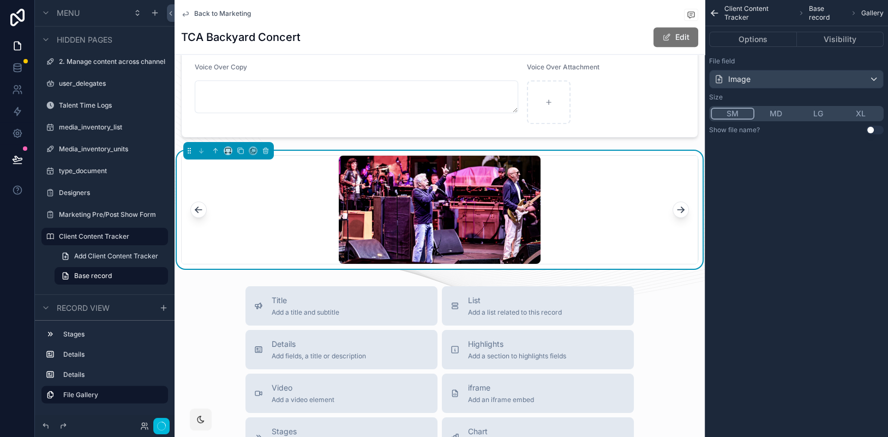
click at [678, 207] on icon "scrollable content" at bounding box center [681, 209] width 11 height 11
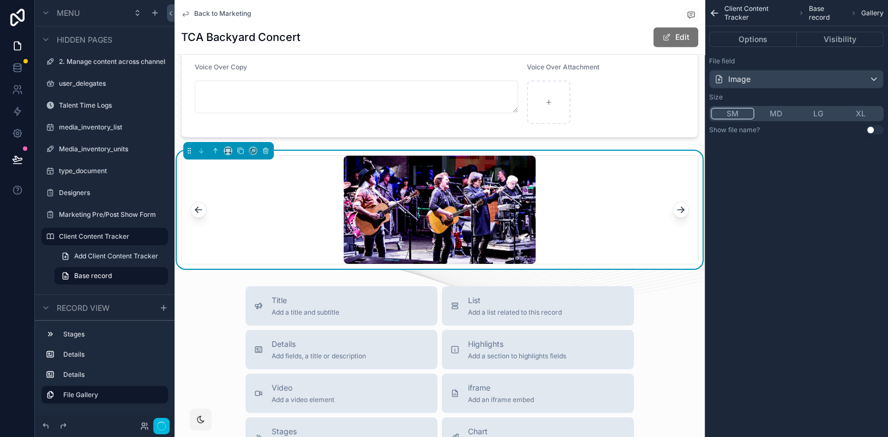
click at [678, 207] on icon "scrollable content" at bounding box center [681, 209] width 11 height 11
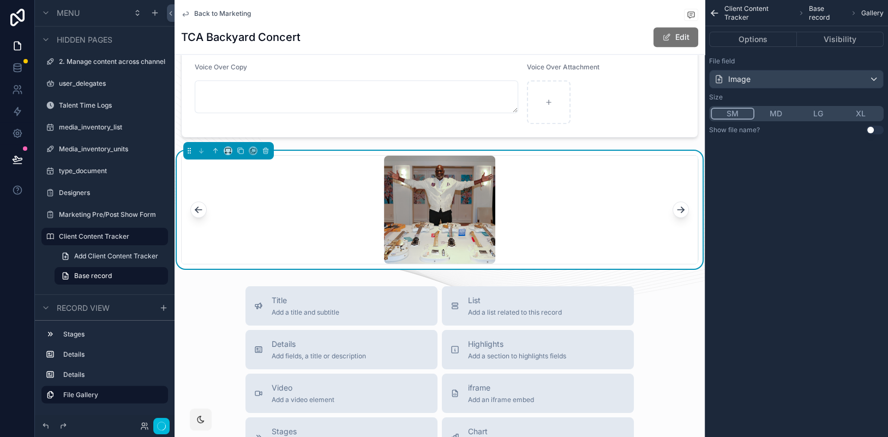
click at [678, 207] on icon "scrollable content" at bounding box center [681, 209] width 11 height 11
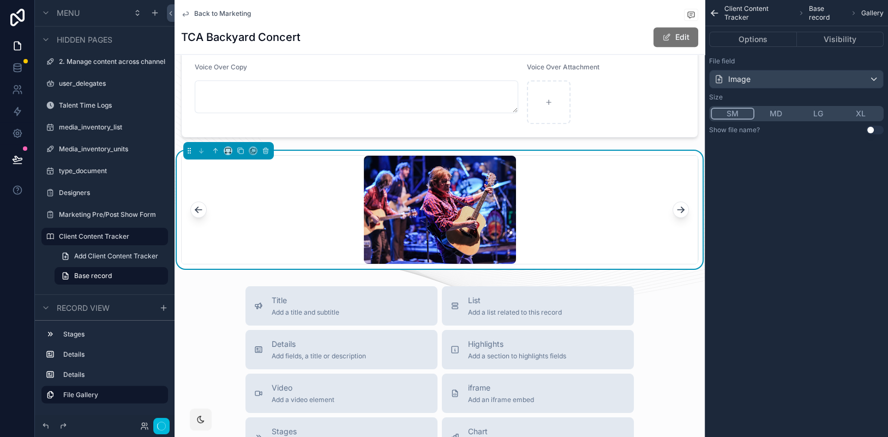
click at [678, 207] on icon "scrollable content" at bounding box center [681, 209] width 11 height 11
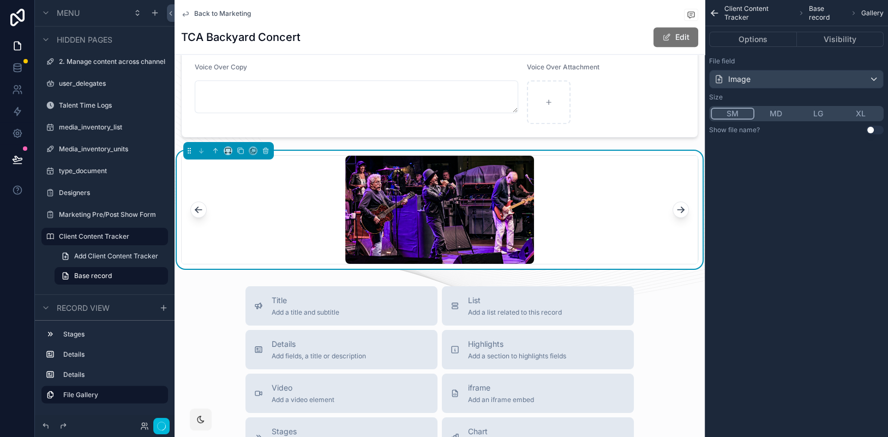
click at [678, 207] on icon "scrollable content" at bounding box center [681, 209] width 11 height 11
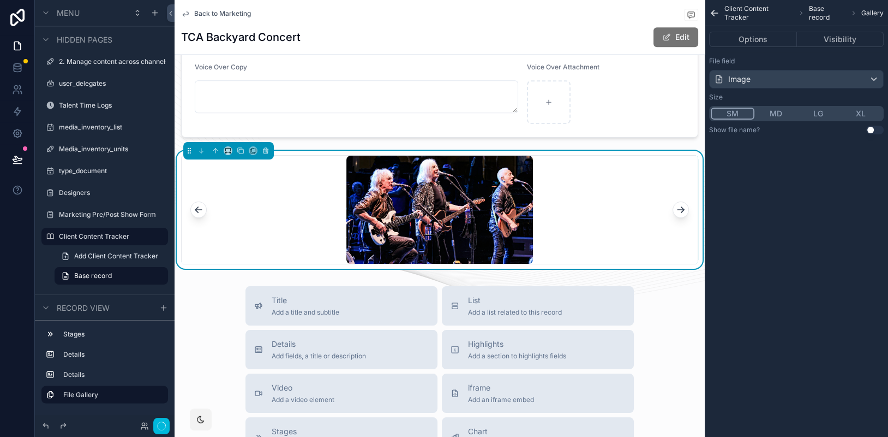
drag, startPoint x: 452, startPoint y: 211, endPoint x: 445, endPoint y: 211, distance: 6.6
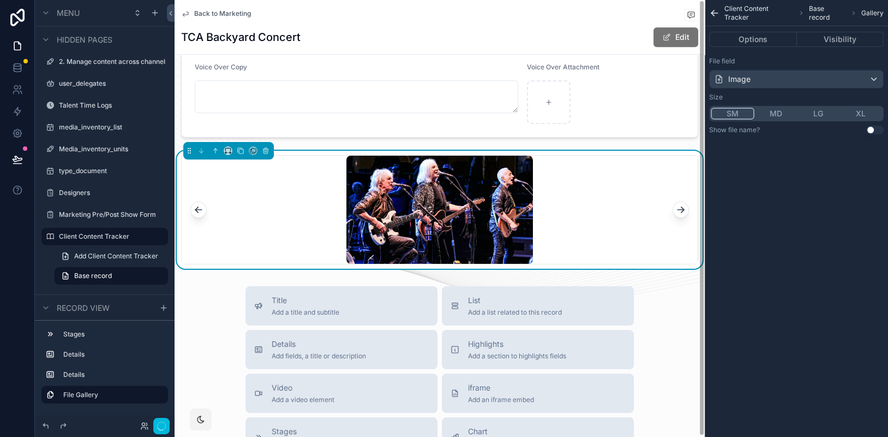
click at [746, 44] on button "Options" at bounding box center [753, 39] width 88 height 15
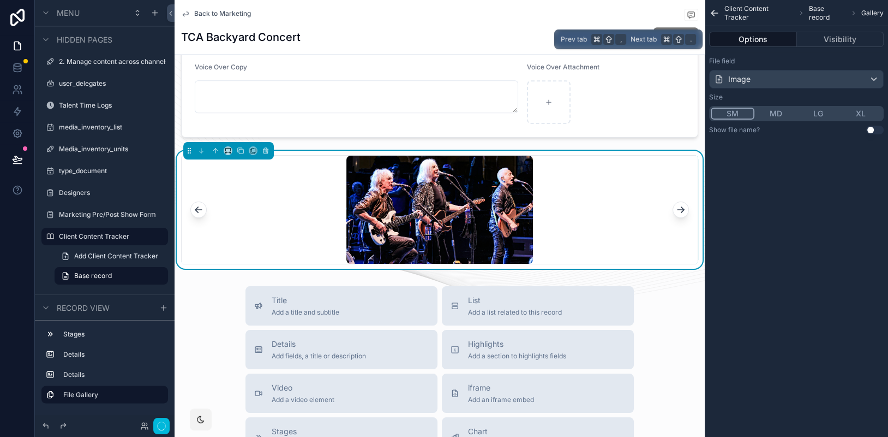
click at [746, 43] on button "Options" at bounding box center [753, 39] width 88 height 15
click at [746, 44] on button "Visibility" at bounding box center [840, 39] width 87 height 15
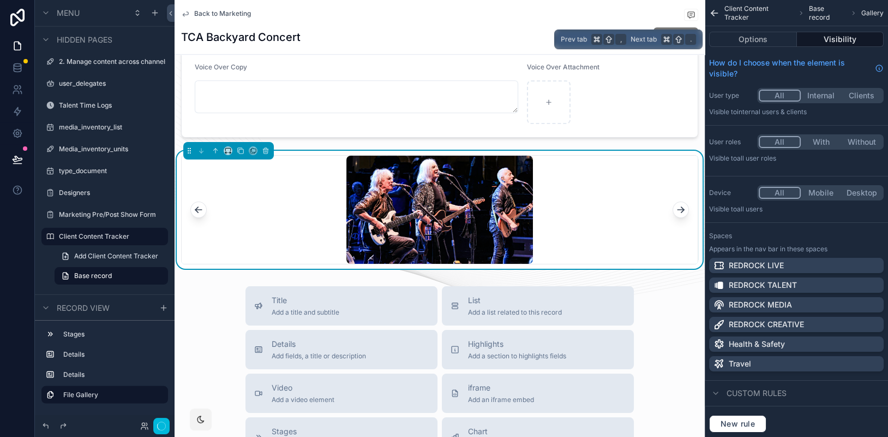
click at [746, 40] on button "Options" at bounding box center [753, 39] width 88 height 15
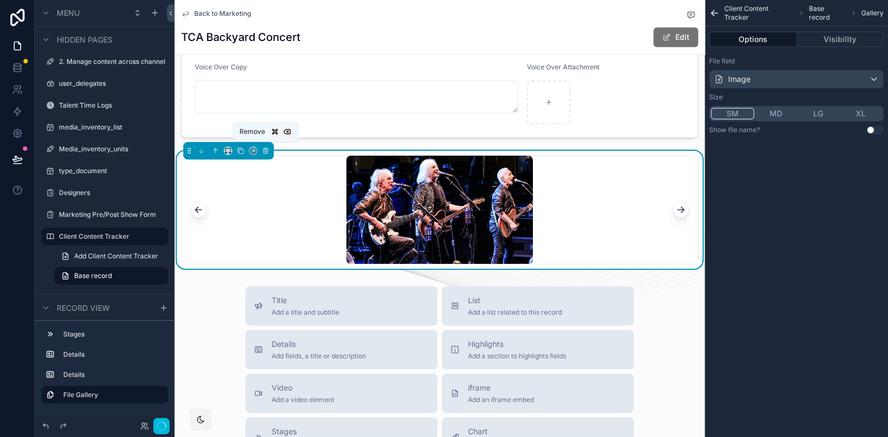
click at [265, 151] on icon "scrollable content" at bounding box center [265, 152] width 0 height 2
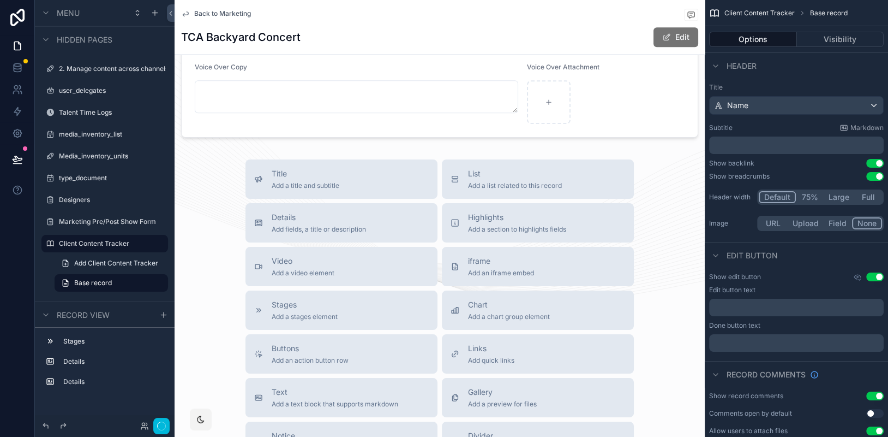
scroll to position [2636, 0]
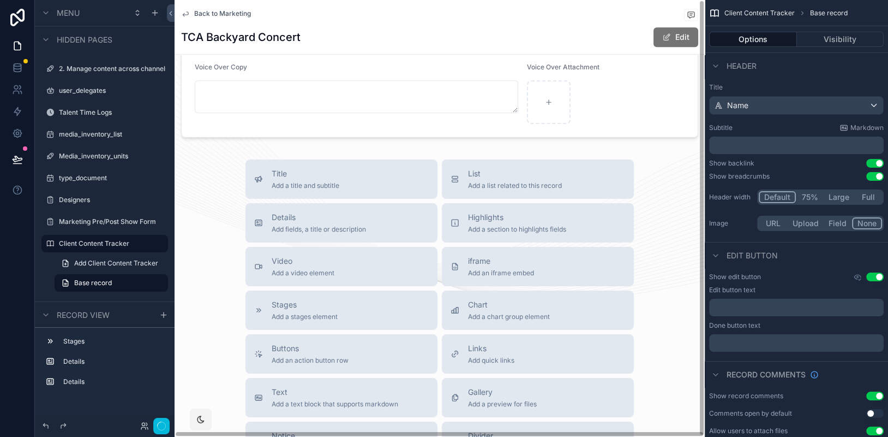
click at [483, 182] on span "Add a list related to this record" at bounding box center [515, 185] width 94 height 9
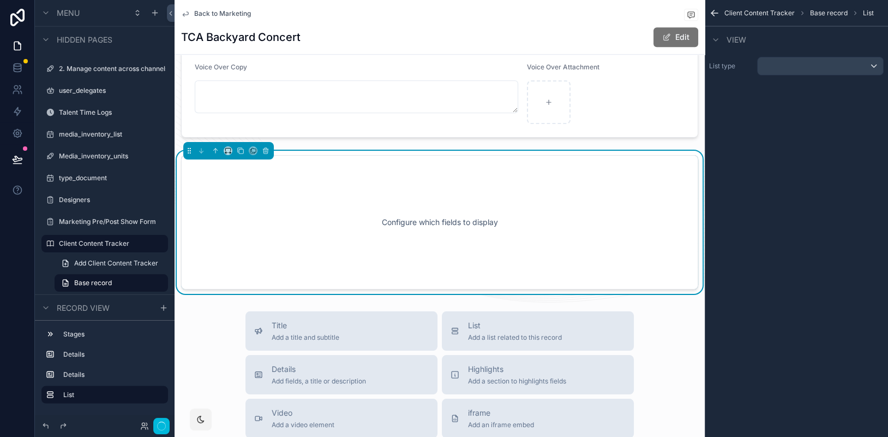
click at [746, 64] on div "scrollable content" at bounding box center [821, 65] width 126 height 17
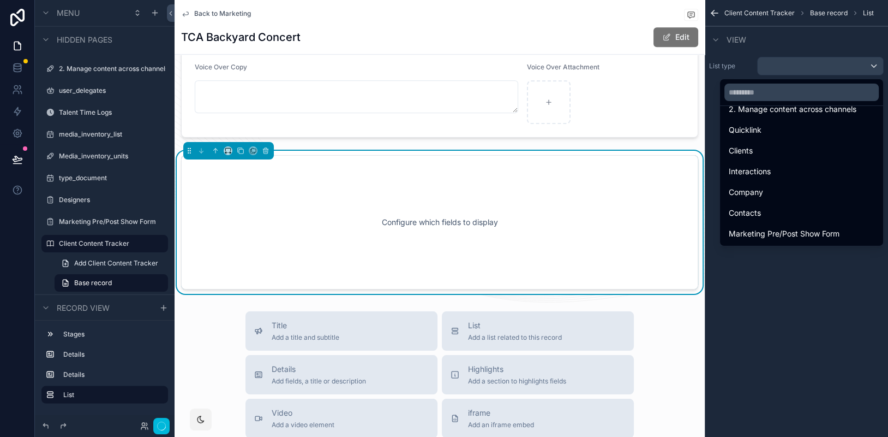
scroll to position [2536, 0]
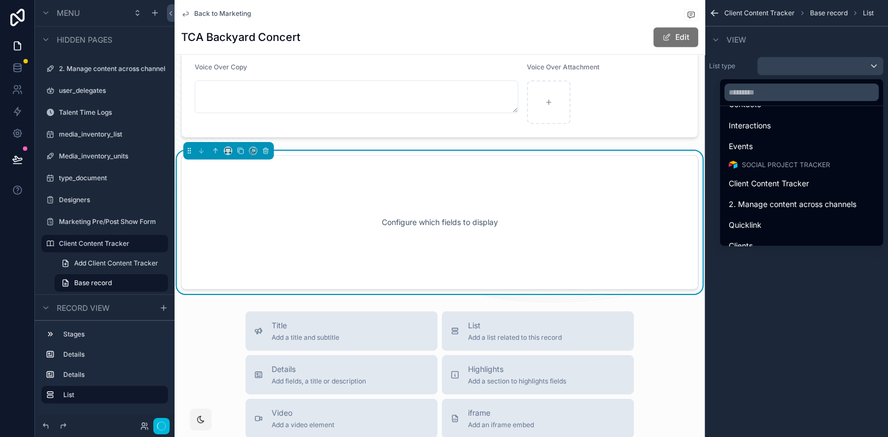
click at [746, 176] on span "Client Content Tracker" at bounding box center [769, 182] width 80 height 13
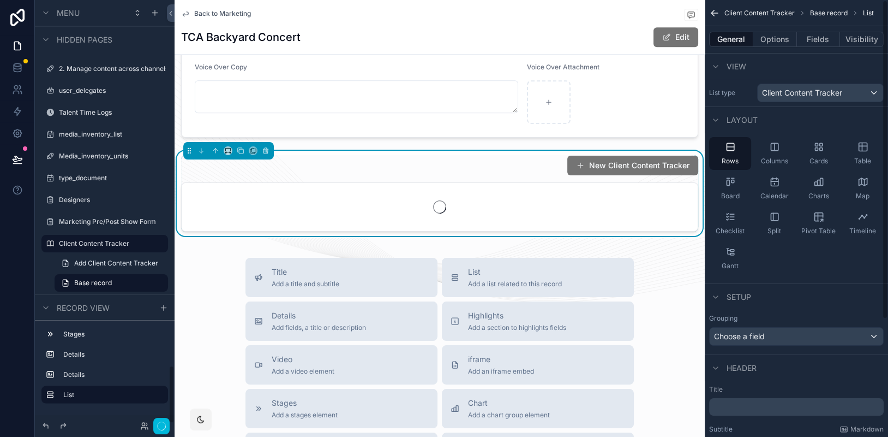
scroll to position [2643, 0]
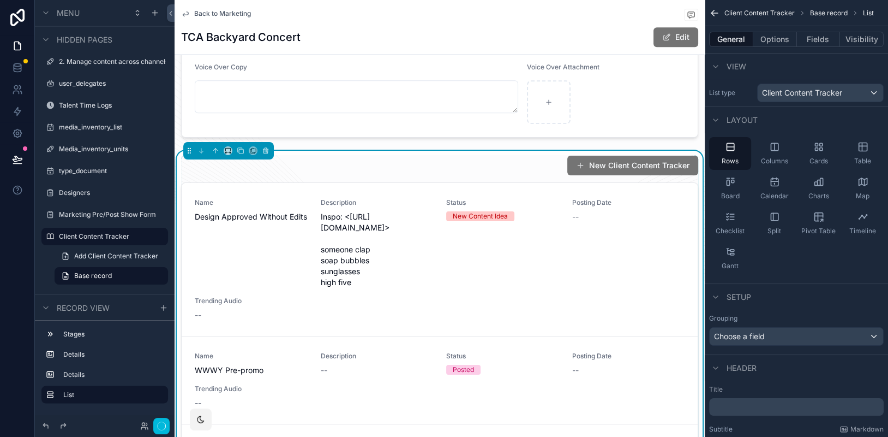
click at [746, 158] on span "Cards" at bounding box center [819, 161] width 19 height 9
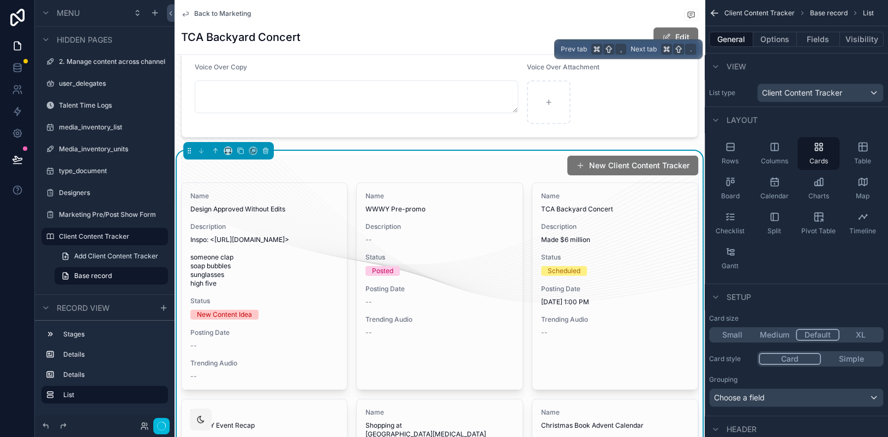
click at [746, 43] on button "Fields" at bounding box center [819, 39] width 44 height 15
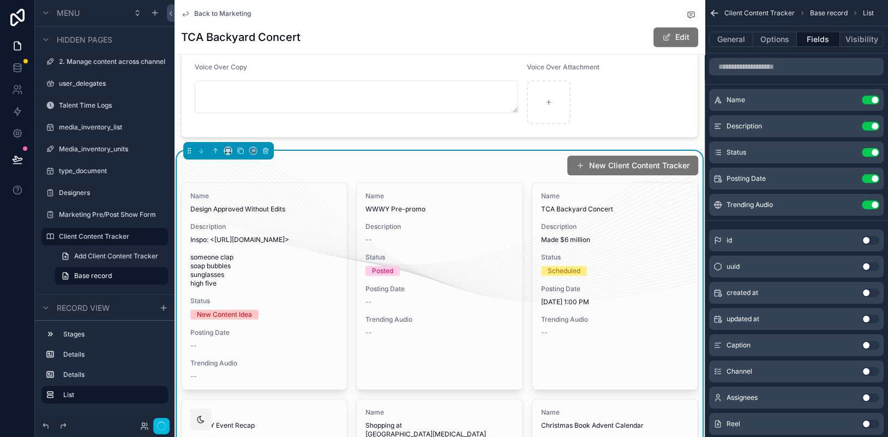
click at [746, 100] on button "Use setting" at bounding box center [870, 99] width 17 height 9
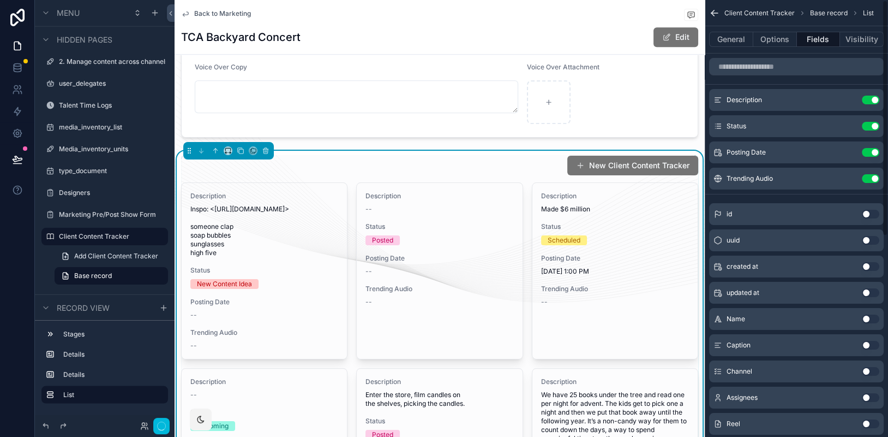
click at [746, 102] on button "Use setting" at bounding box center [870, 99] width 17 height 9
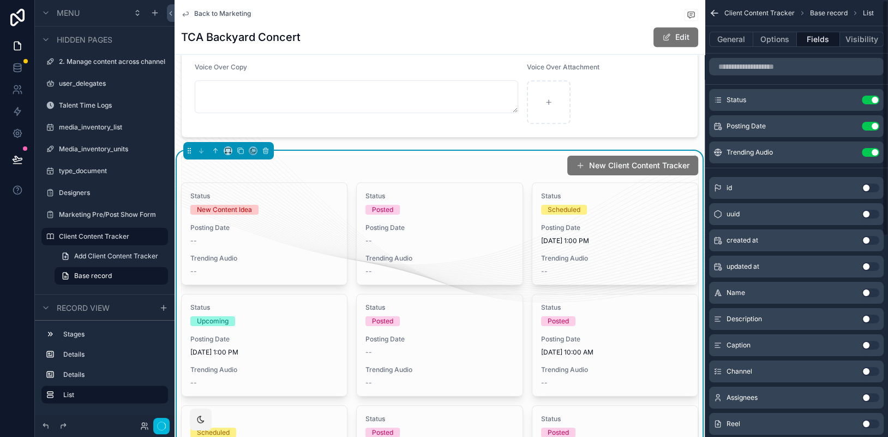
click at [746, 122] on button "Use setting" at bounding box center [870, 126] width 17 height 9
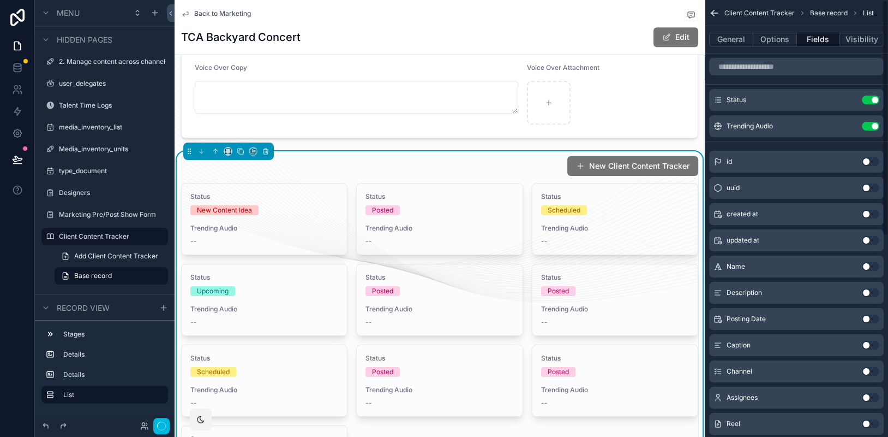
click at [746, 129] on button "Use setting" at bounding box center [870, 126] width 17 height 9
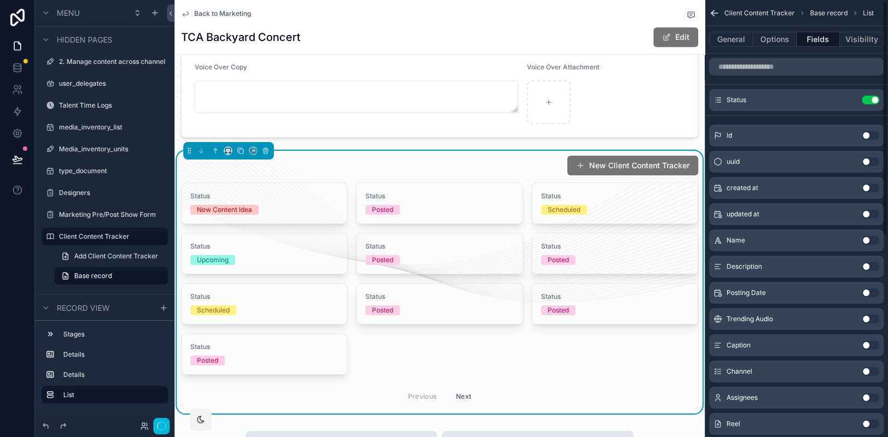
click at [746, 103] on button "Use setting" at bounding box center [870, 99] width 17 height 9
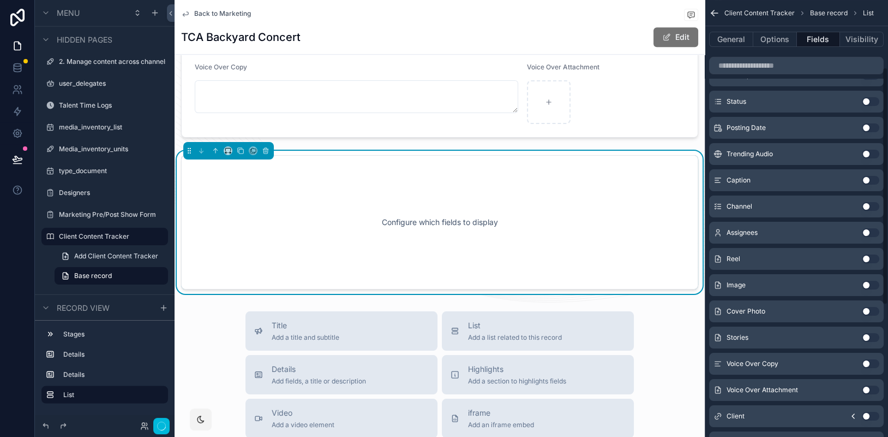
scroll to position [161, 0]
click at [746, 284] on button "Use setting" at bounding box center [870, 283] width 17 height 9
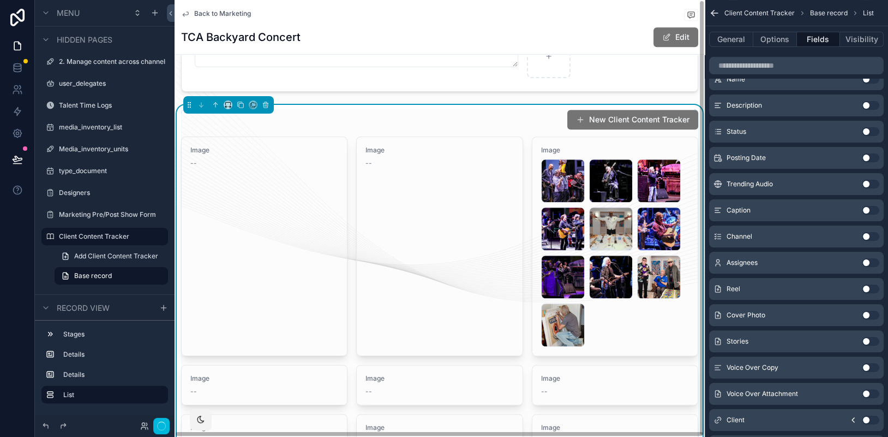
scroll to position [1052, 0]
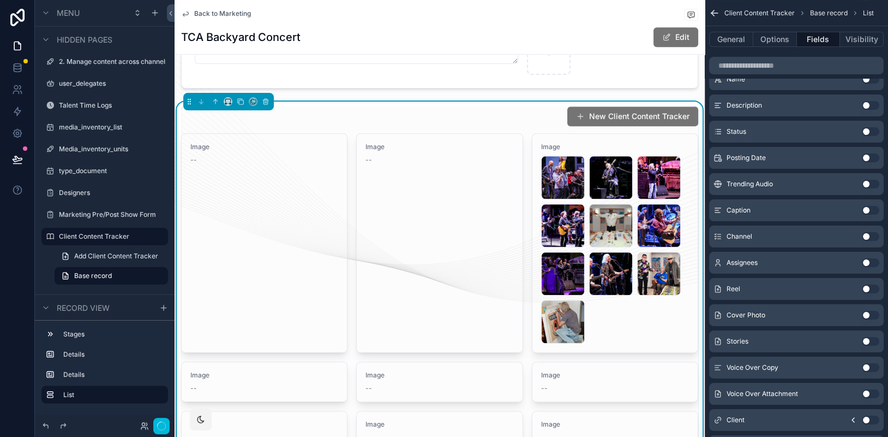
drag, startPoint x: 565, startPoint y: 303, endPoint x: 589, endPoint y: 304, distance: 23.5
drag, startPoint x: 571, startPoint y: 266, endPoint x: 582, endPoint y: 244, distance: 24.7
drag, startPoint x: 565, startPoint y: 225, endPoint x: 534, endPoint y: 228, distance: 31.8
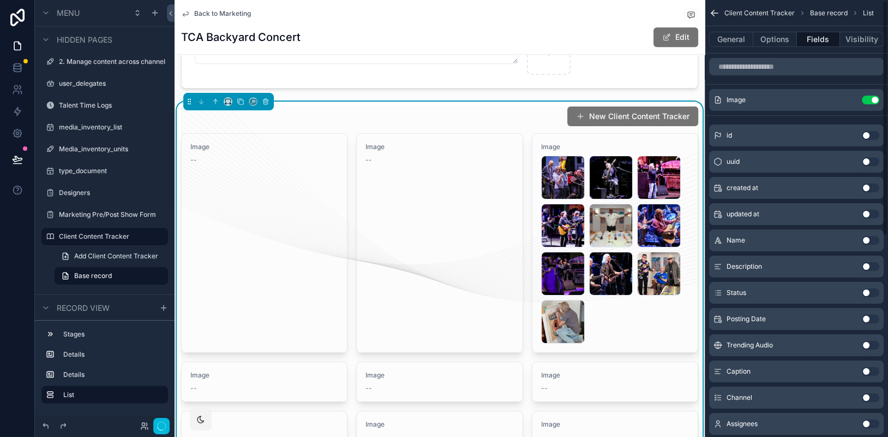
scroll to position [0, 0]
click at [266, 102] on icon "scrollable content" at bounding box center [266, 103] width 0 height 2
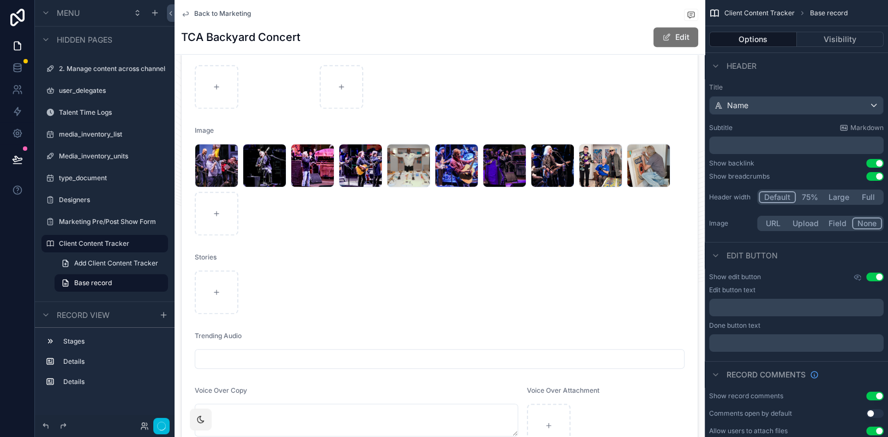
scroll to position [680, 0]
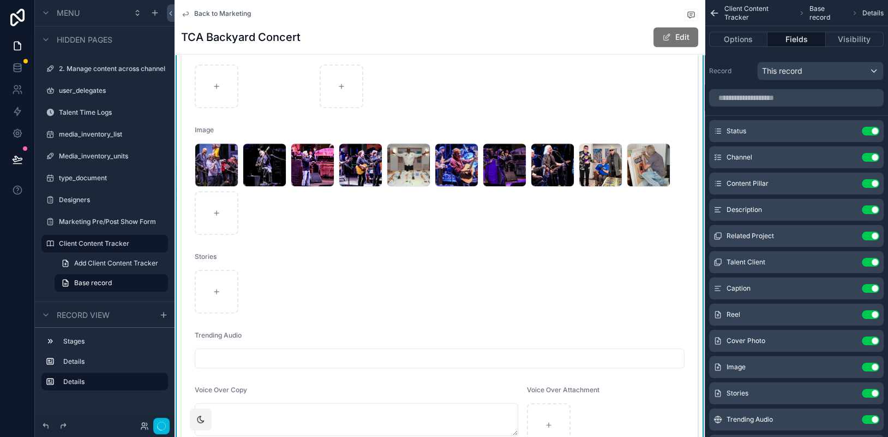
click at [746, 41] on button "Options" at bounding box center [738, 39] width 58 height 15
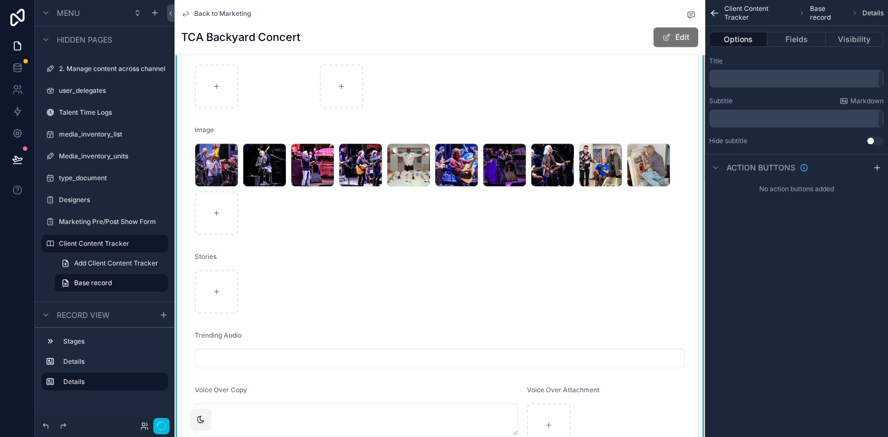
click at [746, 47] on div "Options Fields Visibility" at bounding box center [796, 39] width 183 height 26
click at [746, 35] on button "Fields" at bounding box center [797, 39] width 58 height 15
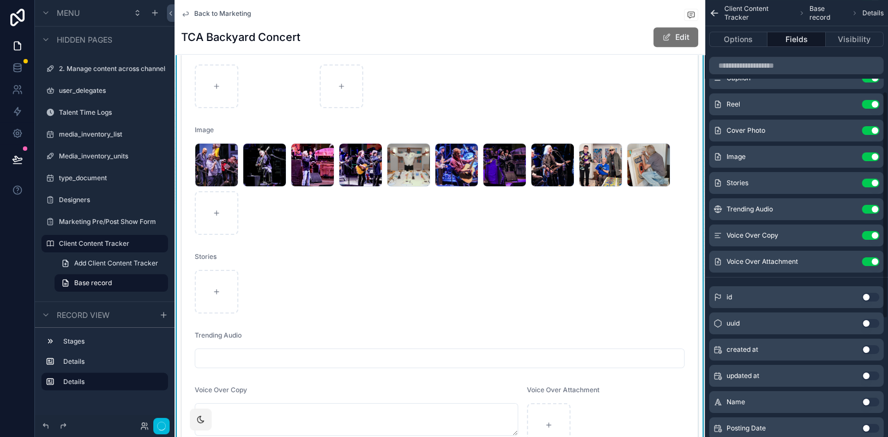
scroll to position [215, 0]
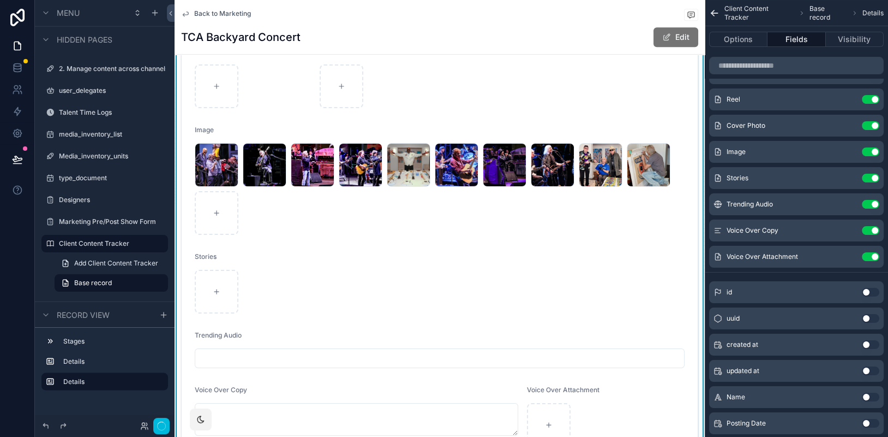
drag, startPoint x: 224, startPoint y: 171, endPoint x: 236, endPoint y: 171, distance: 12.0
click at [0, 0] on div "9 .jpg" at bounding box center [0, 0] width 0 height 0
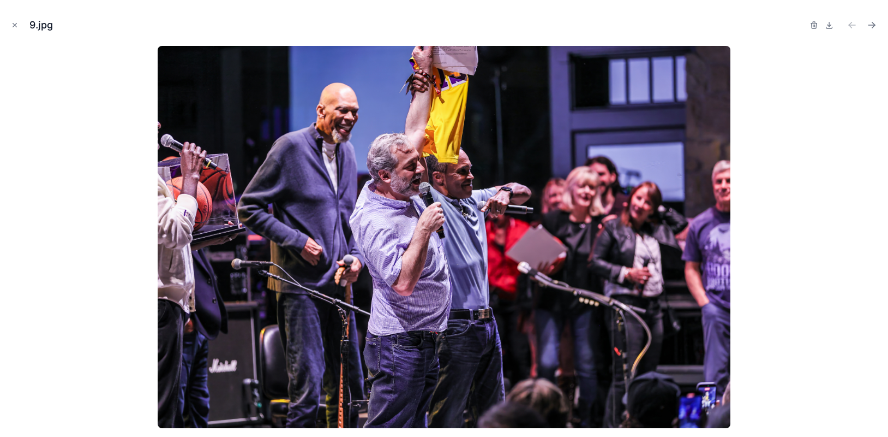
click at [13, 23] on icon "Close modal" at bounding box center [15, 25] width 8 height 8
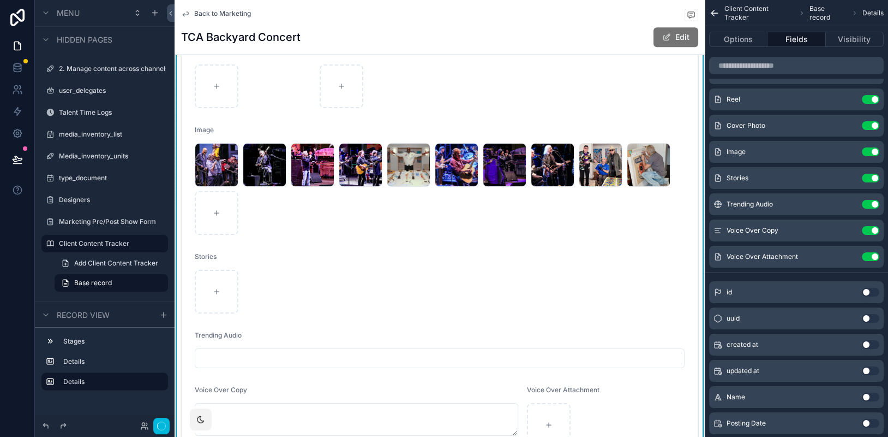
drag, startPoint x: 651, startPoint y: 165, endPoint x: 560, endPoint y: 168, distance: 91.2
click at [560, 168] on div "9 .jpg 8---[PERSON_NAME] .jpg 1---The-Who .jpg 7--Doobie-Brothers .jpg 9-last .…" at bounding box center [440, 189] width 490 height 92
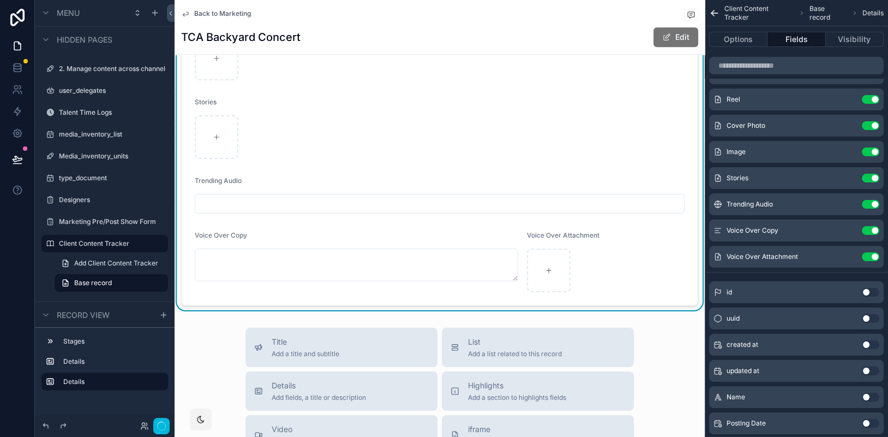
scroll to position [939, 0]
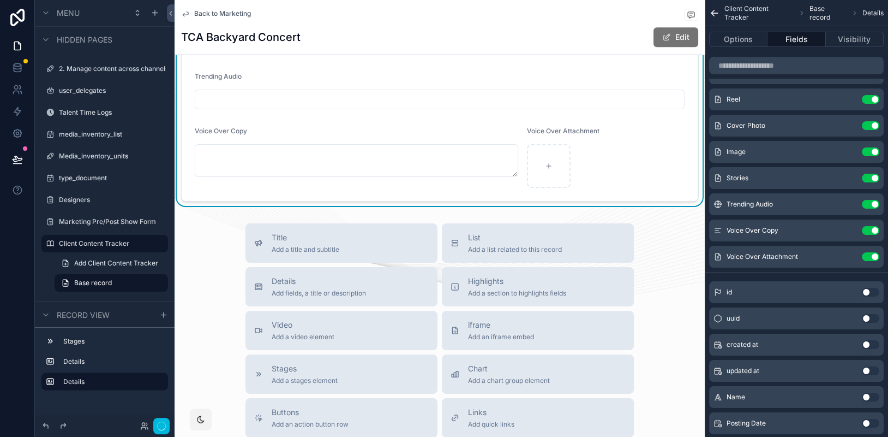
click at [472, 234] on span "List" at bounding box center [515, 237] width 94 height 11
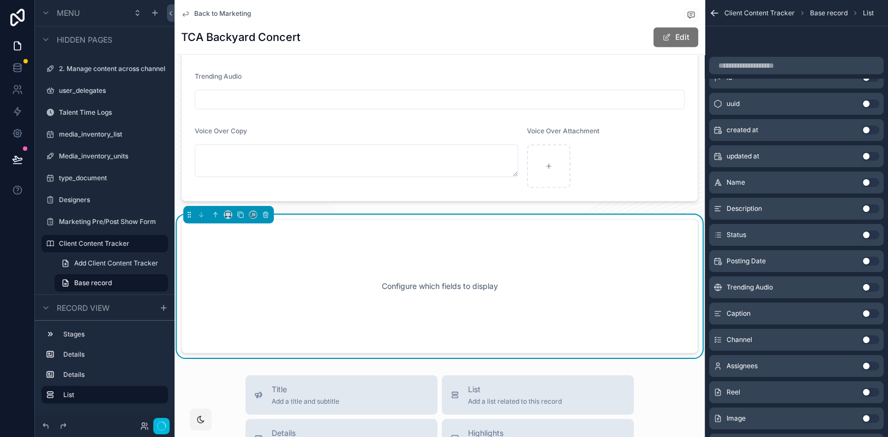
scroll to position [1003, 0]
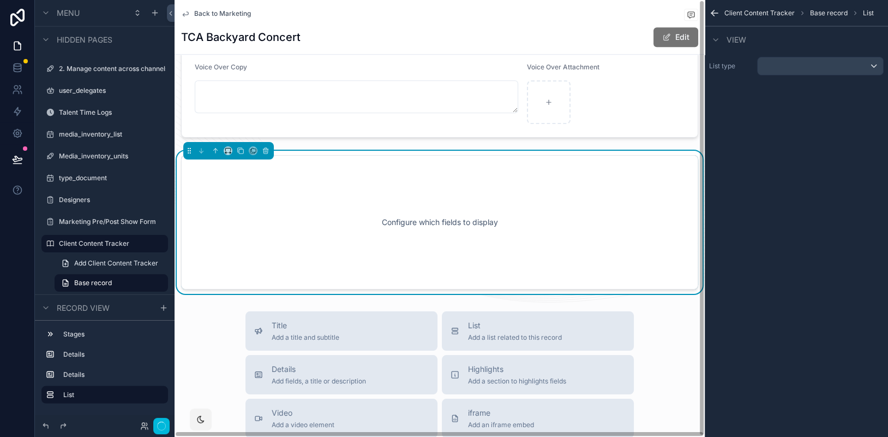
click at [324, 216] on div "Configure which fields to display" at bounding box center [439, 222] width 481 height 98
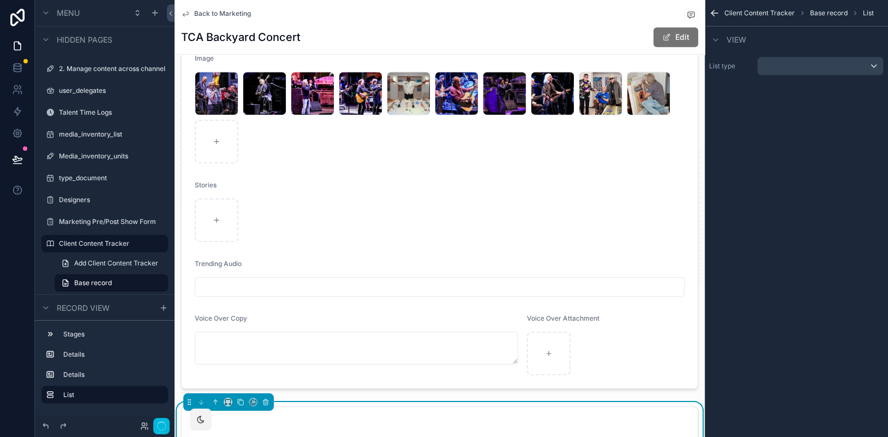
scroll to position [939, 0]
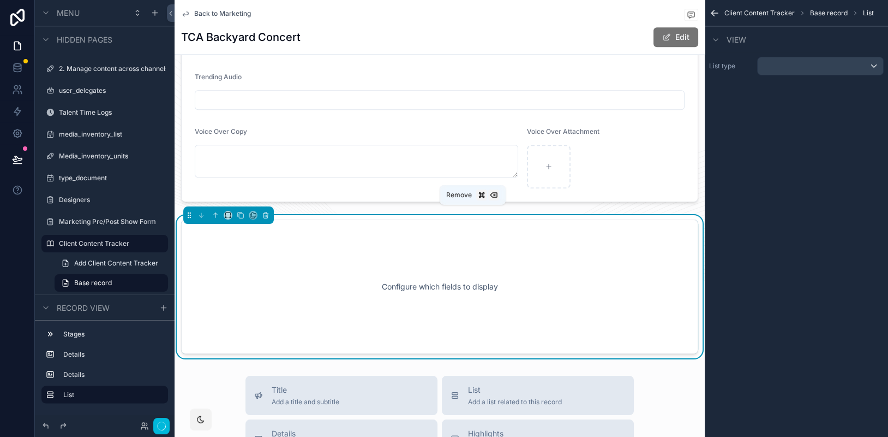
click at [266, 215] on icon "scrollable content" at bounding box center [266, 216] width 0 height 2
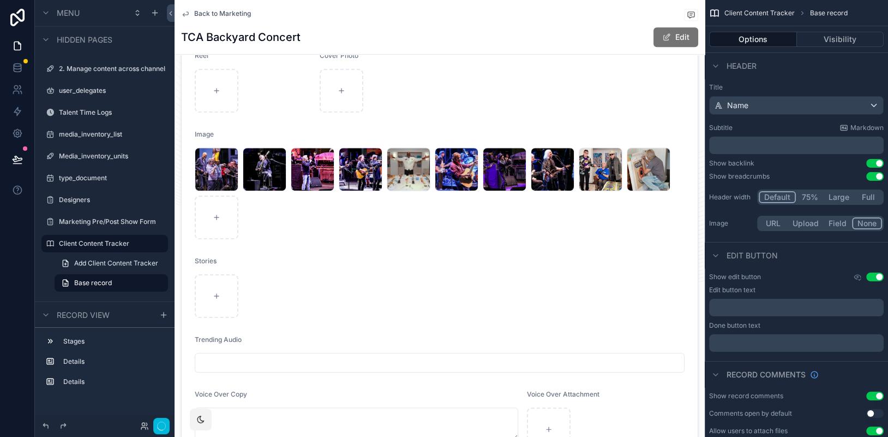
scroll to position [672, 0]
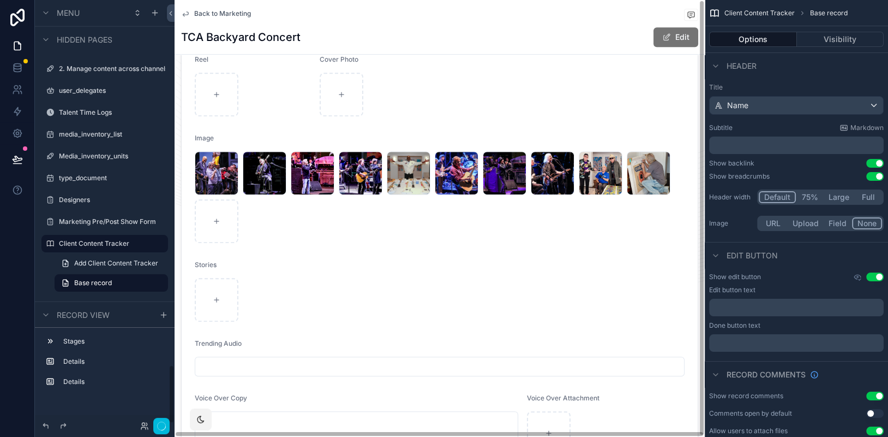
click at [231, 180] on div "scrollable content" at bounding box center [440, 1] width 530 height 944
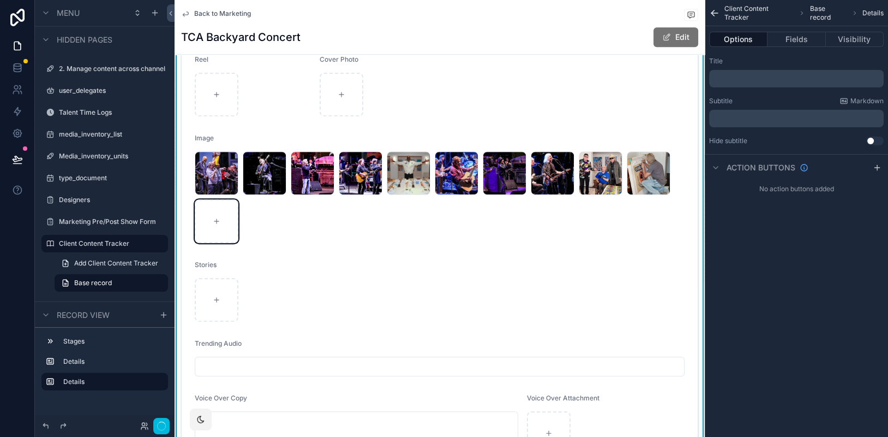
click at [219, 222] on icon "scrollable content" at bounding box center [217, 221] width 8 height 8
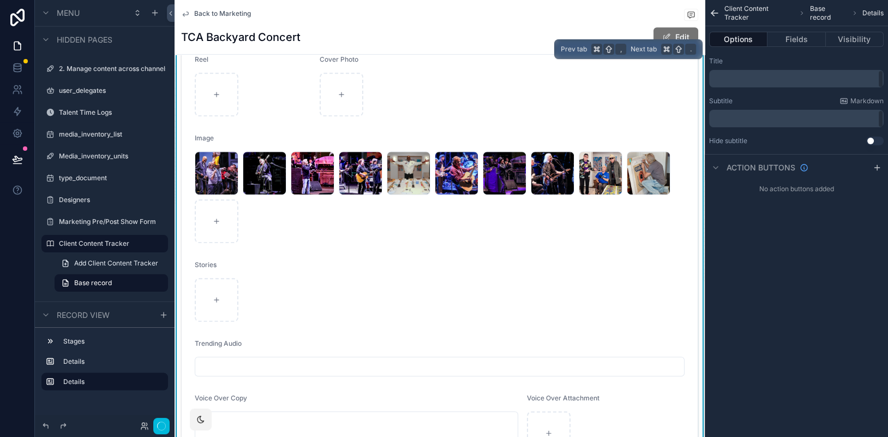
click at [746, 40] on button "Fields" at bounding box center [797, 39] width 58 height 15
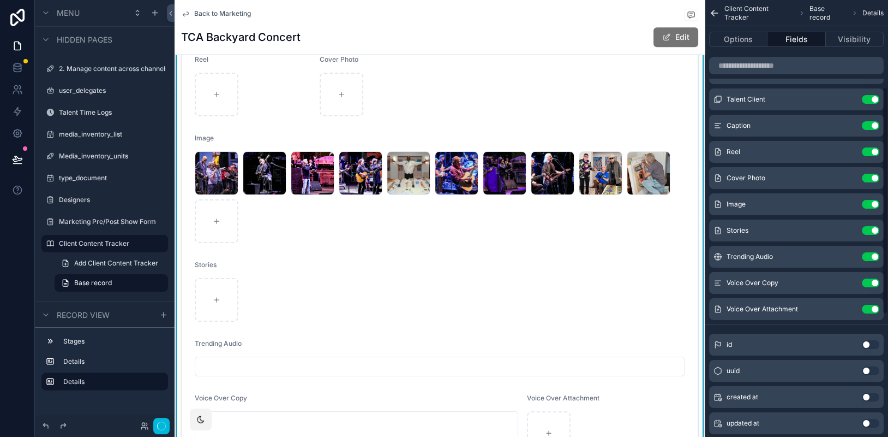
scroll to position [168, 0]
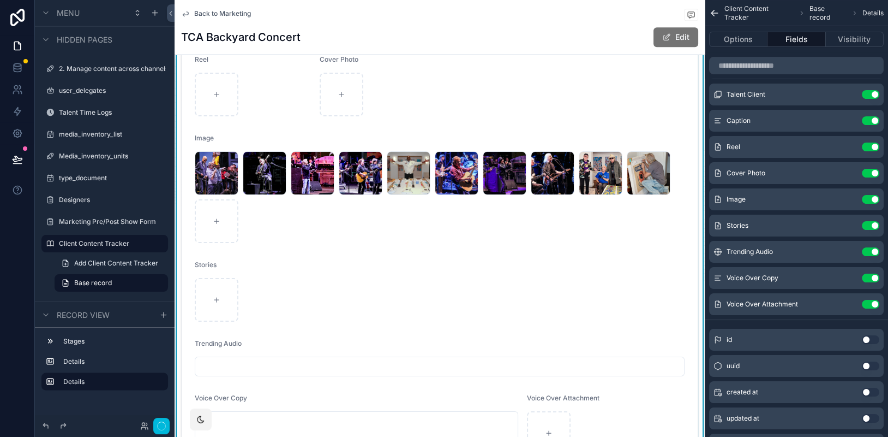
click at [0, 0] on icon "scrollable content" at bounding box center [0, 0] width 0 height 0
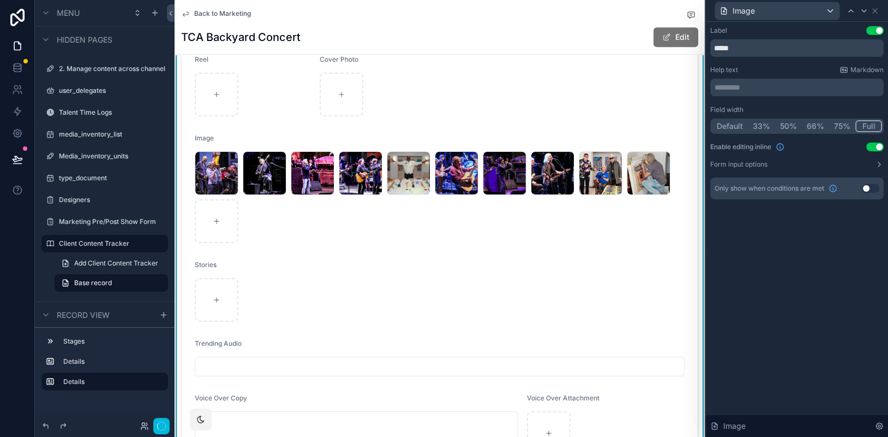
click at [746, 162] on icon at bounding box center [879, 164] width 9 height 9
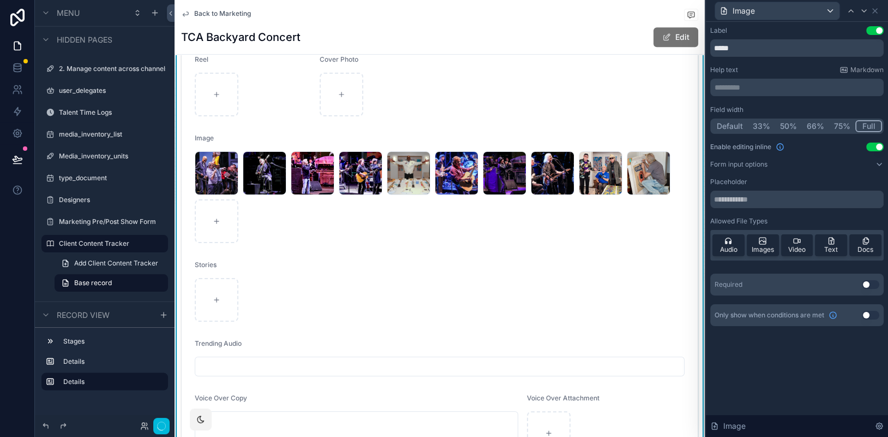
click at [746, 162] on icon at bounding box center [879, 164] width 9 height 9
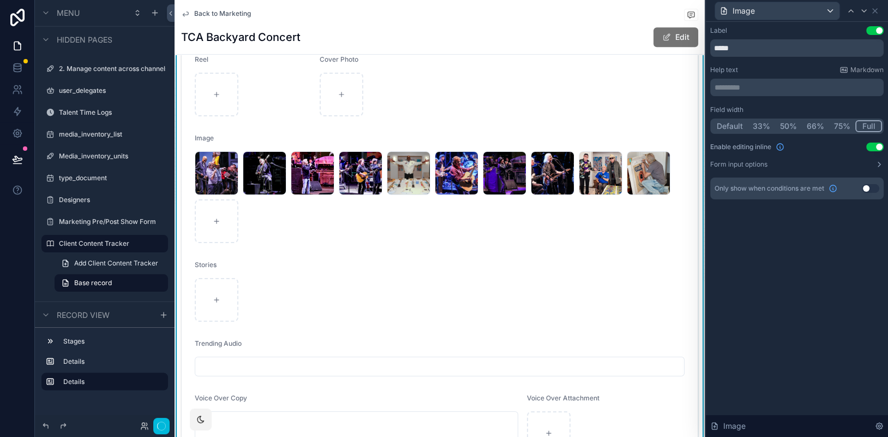
click at [746, 162] on icon at bounding box center [879, 164] width 9 height 9
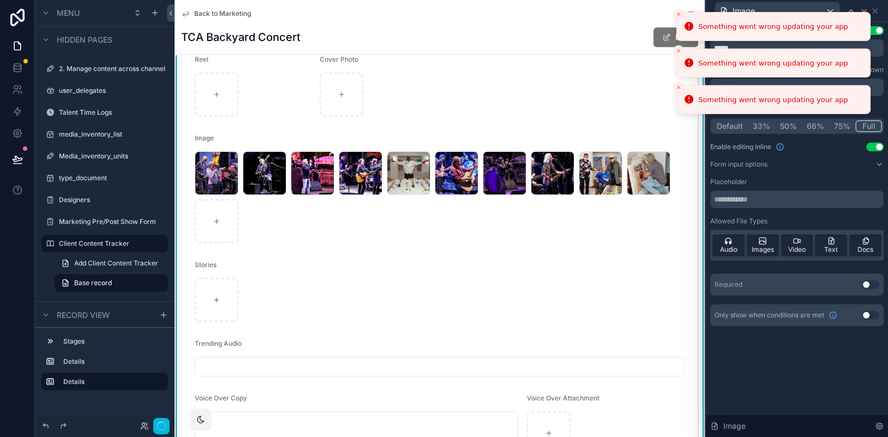
click at [679, 14] on line "Close toast" at bounding box center [678, 14] width 3 height 3
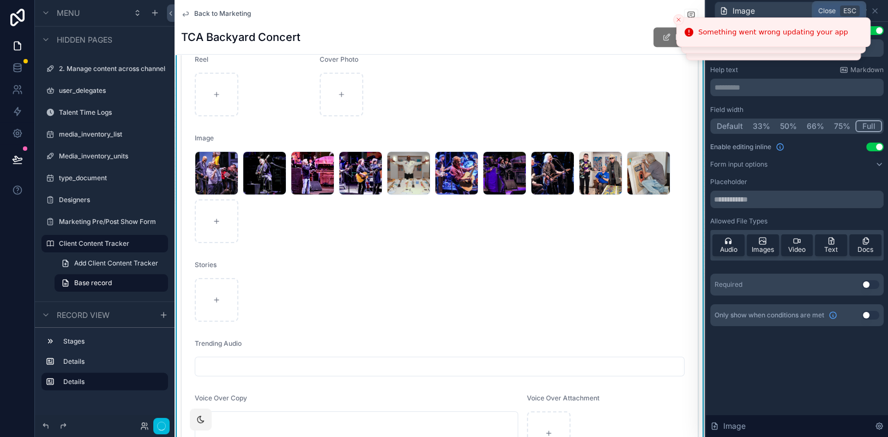
click at [746, 13] on icon at bounding box center [875, 11] width 9 height 9
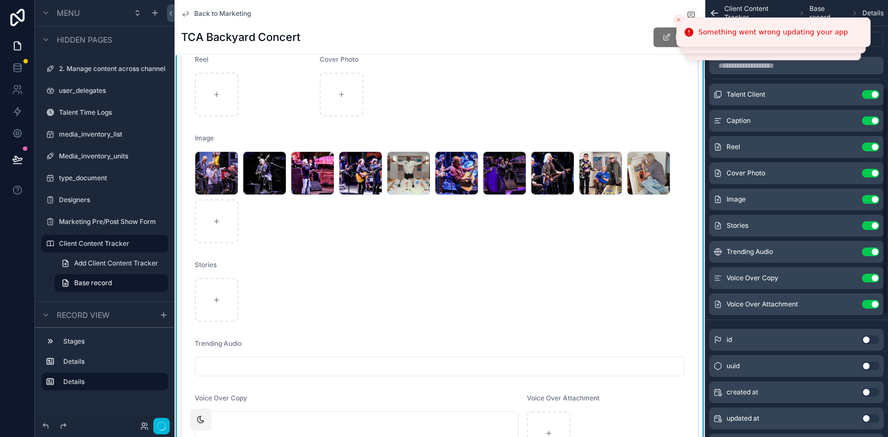
click at [746, 12] on span "Details" at bounding box center [873, 13] width 21 height 9
click at [713, 8] on icon "scrollable content" at bounding box center [714, 13] width 11 height 11
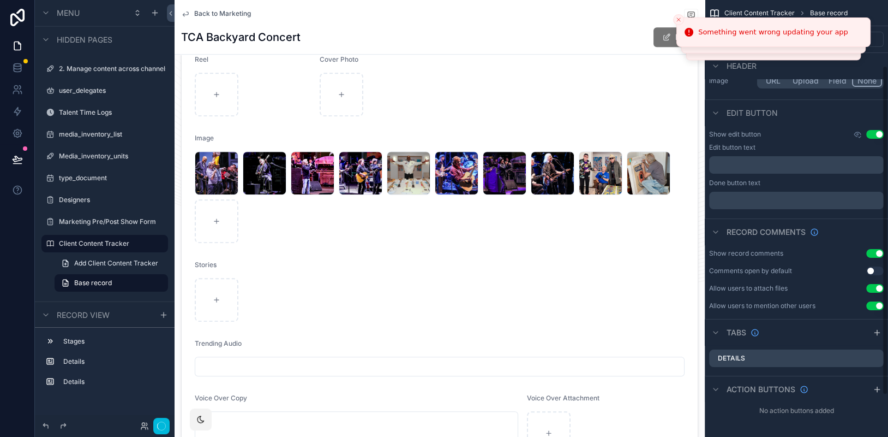
scroll to position [87, 0]
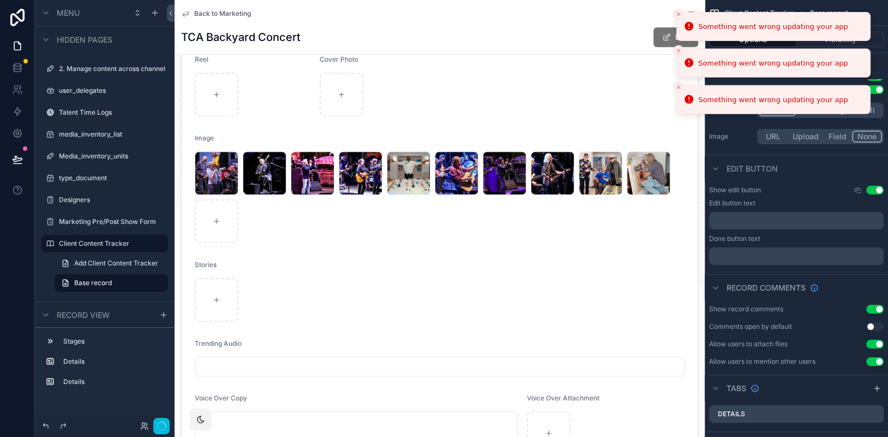
click at [679, 13] on icon "Close toast" at bounding box center [679, 14] width 7 height 7
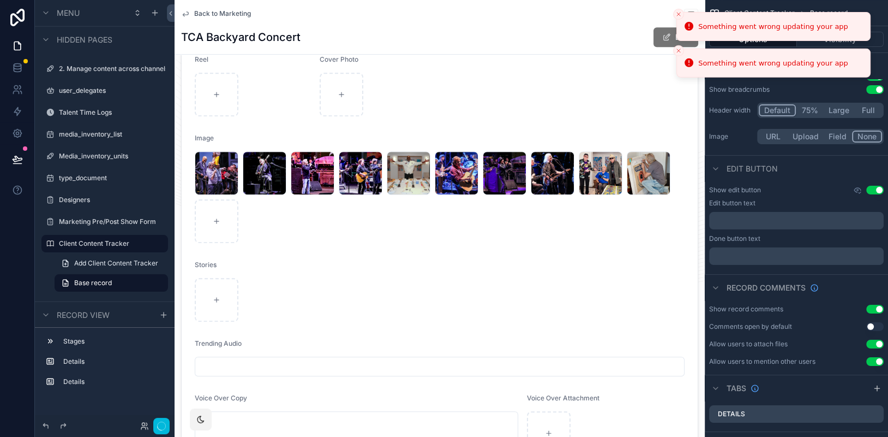
click at [679, 13] on button "Close toast" at bounding box center [678, 14] width 11 height 11
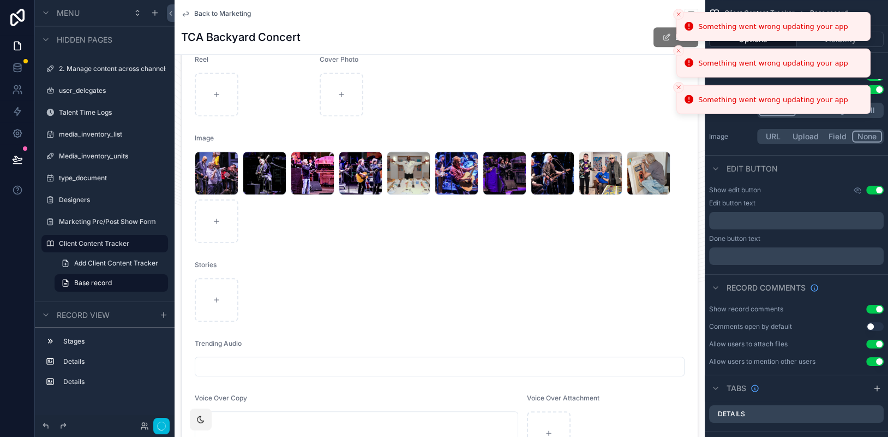
click at [679, 13] on icon "Close toast" at bounding box center [679, 14] width 7 height 7
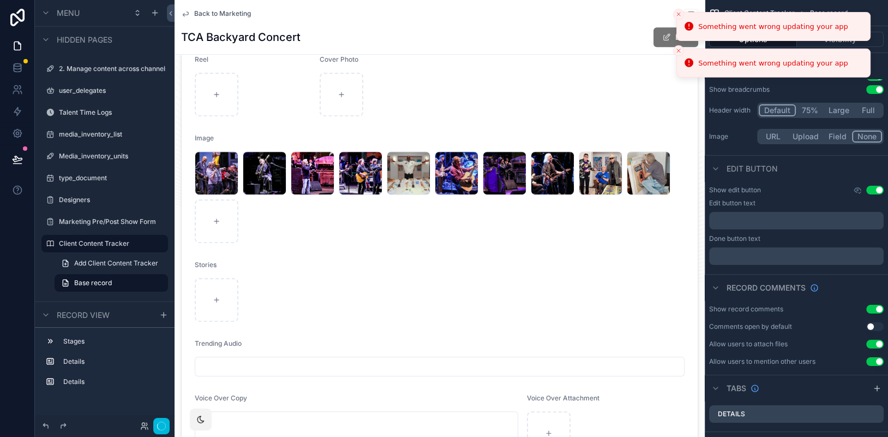
click at [679, 13] on li "Something went wrong updating your app" at bounding box center [774, 26] width 194 height 29
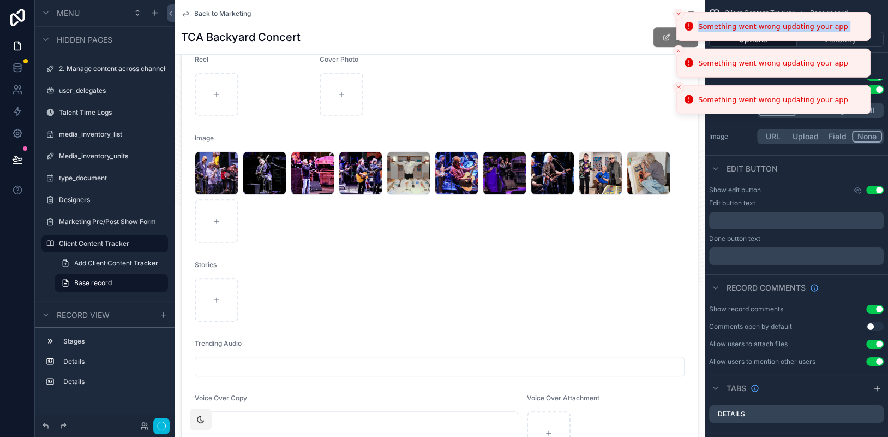
click at [679, 13] on icon "Close toast" at bounding box center [679, 14] width 7 height 7
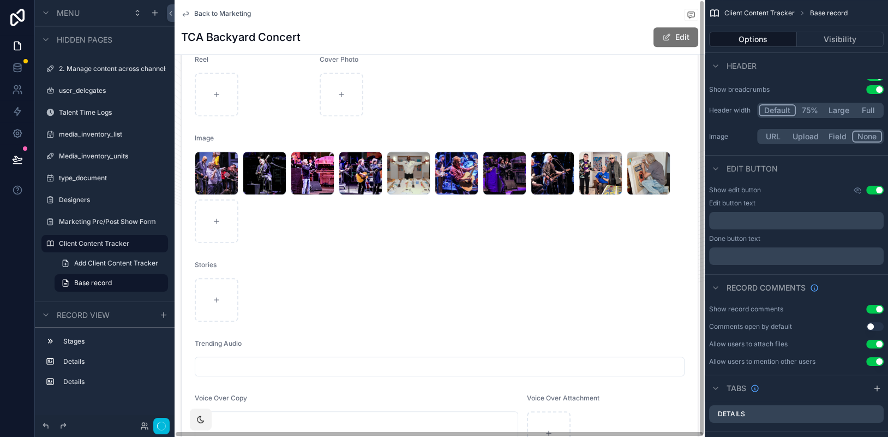
scroll to position [0, 0]
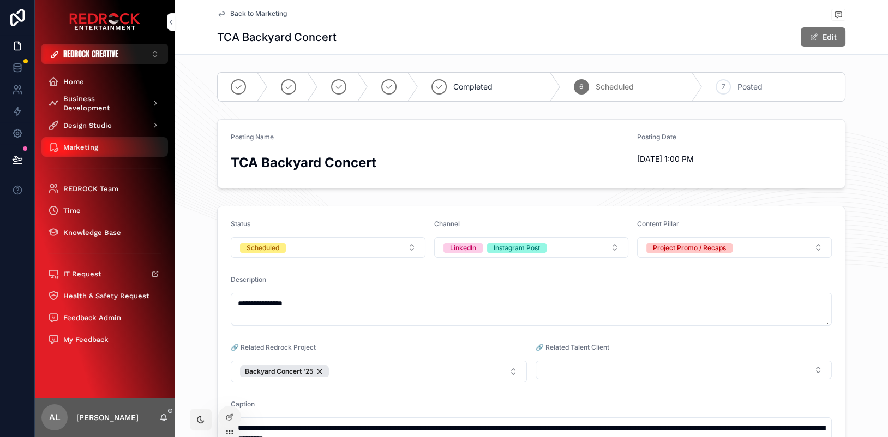
click at [59, 147] on div "Marketing" at bounding box center [105, 146] width 114 height 17
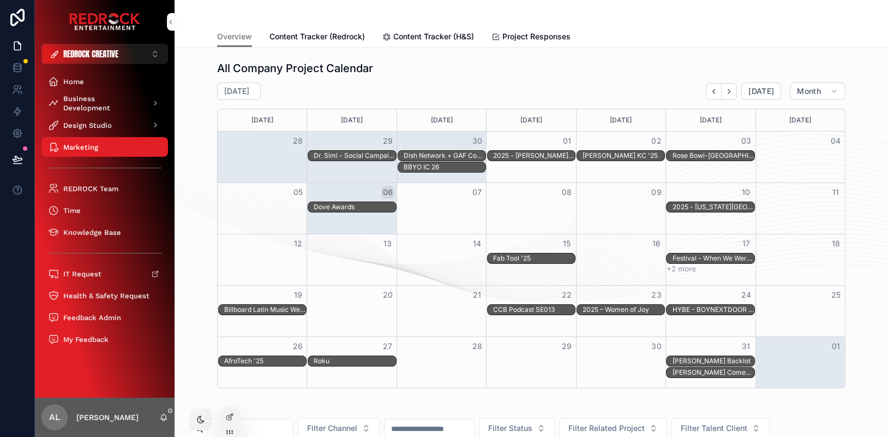
click at [332, 35] on span "Content Tracker (Redrock)" at bounding box center [317, 36] width 95 height 11
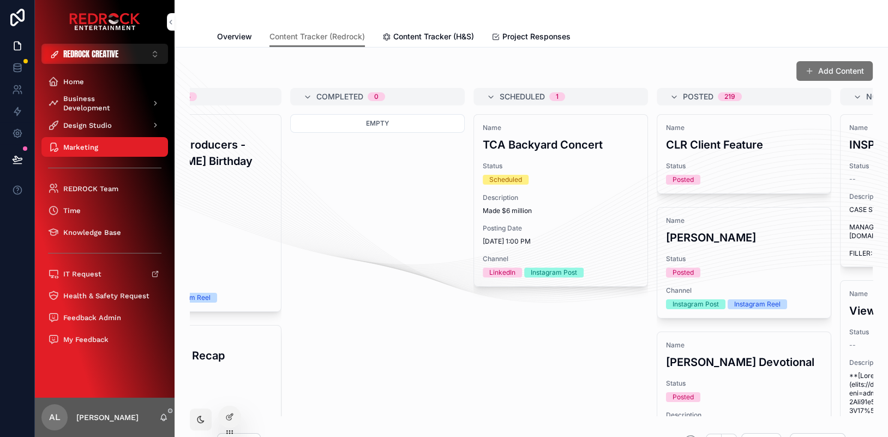
scroll to position [0, 644]
click at [552, 193] on span "Description" at bounding box center [559, 197] width 156 height 9
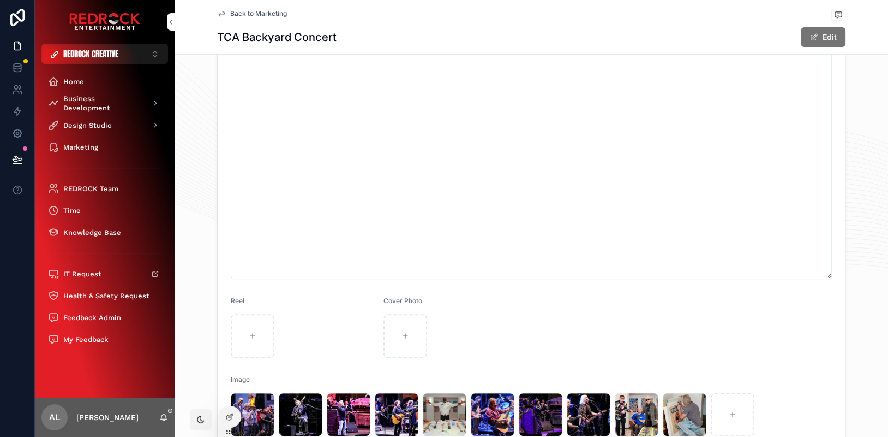
scroll to position [595, 0]
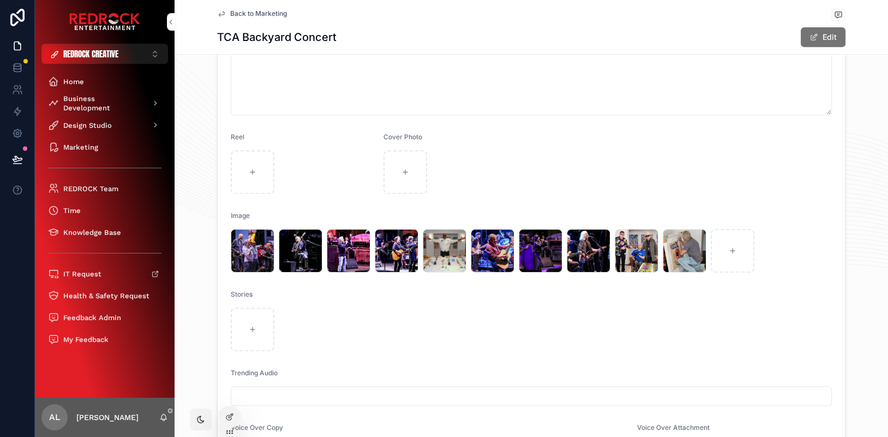
click at [483, 196] on form "**********" at bounding box center [532, 54] width 628 height 886
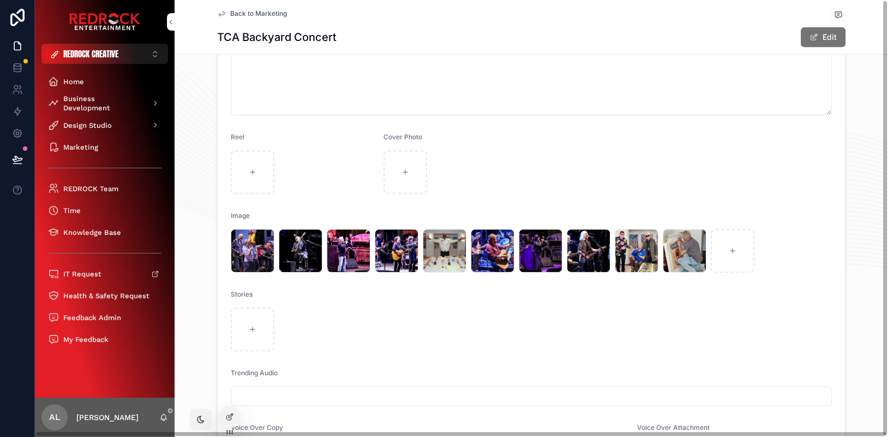
click at [231, 414] on icon at bounding box center [231, 414] width 1 height 1
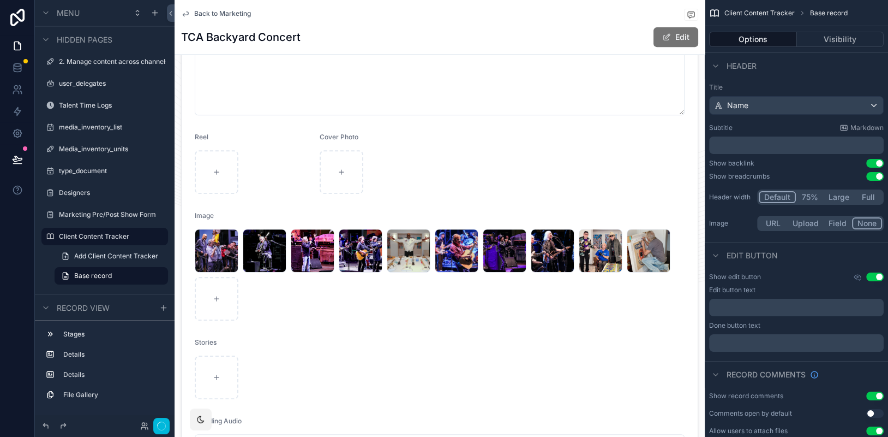
scroll to position [2643, 0]
click at [338, 287] on div "scrollable content" at bounding box center [440, 79] width 530 height 944
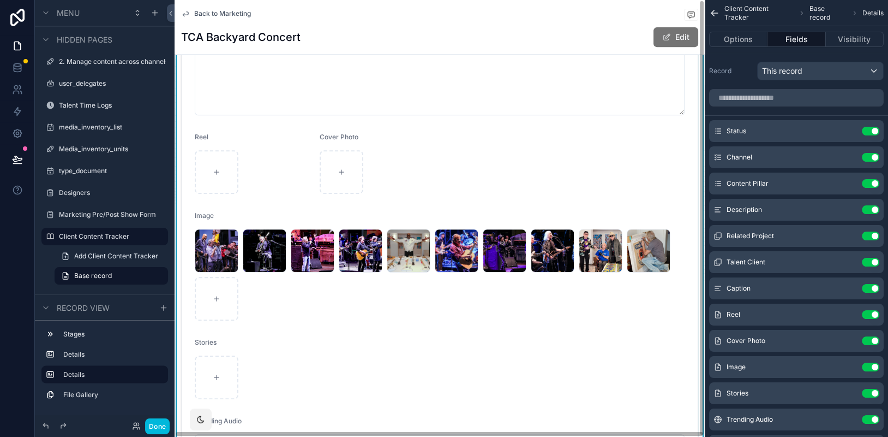
click at [336, 288] on div "9 .jpg 8---[PERSON_NAME] .jpg 1---The-Who .jpg 7--Doobie-Brothers .jpg 9-last .…" at bounding box center [440, 275] width 490 height 92
click at [617, 309] on div "9 .jpg 8---[PERSON_NAME] .jpg 1---The-Who .jpg 7--Doobie-Brothers .jpg 9-last .…" at bounding box center [440, 275] width 490 height 92
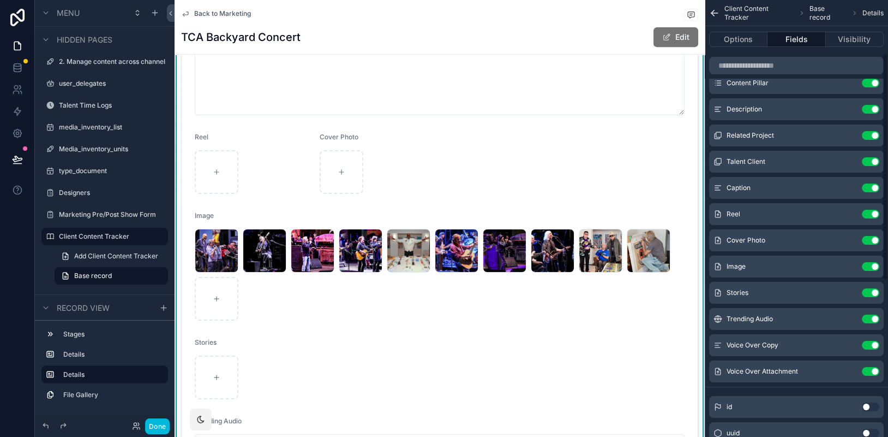
scroll to position [102, 0]
click at [0, 0] on icon "scrollable content" at bounding box center [0, 0] width 0 height 0
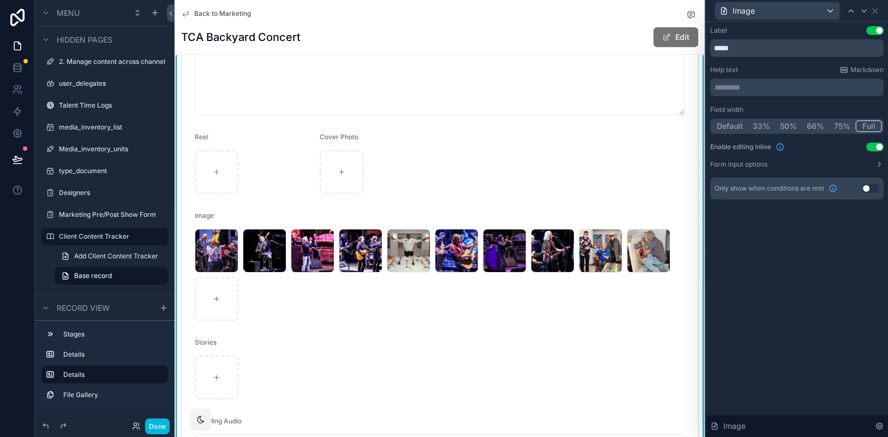
click at [880, 164] on icon at bounding box center [880, 164] width 2 height 4
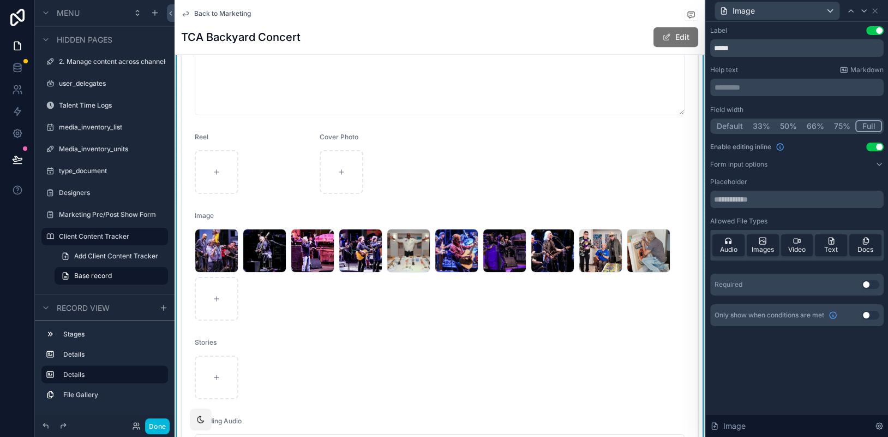
click at [765, 245] on span "Images" at bounding box center [763, 249] width 22 height 9
click at [880, 165] on icon at bounding box center [879, 164] width 9 height 9
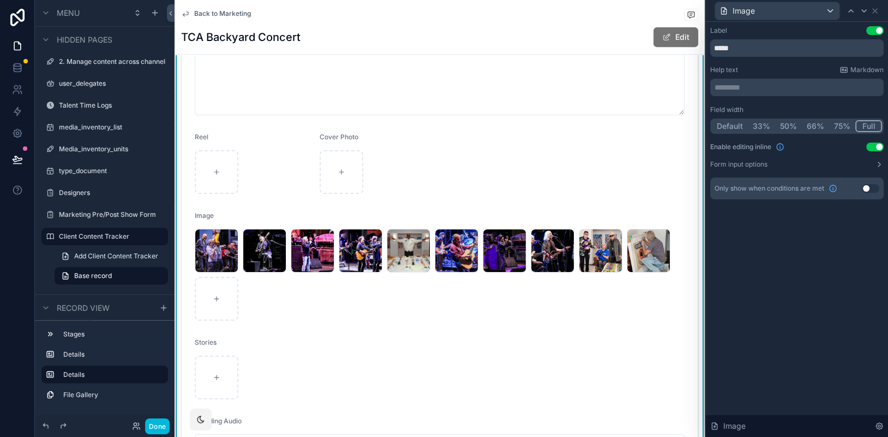
click at [877, 163] on icon at bounding box center [879, 164] width 9 height 9
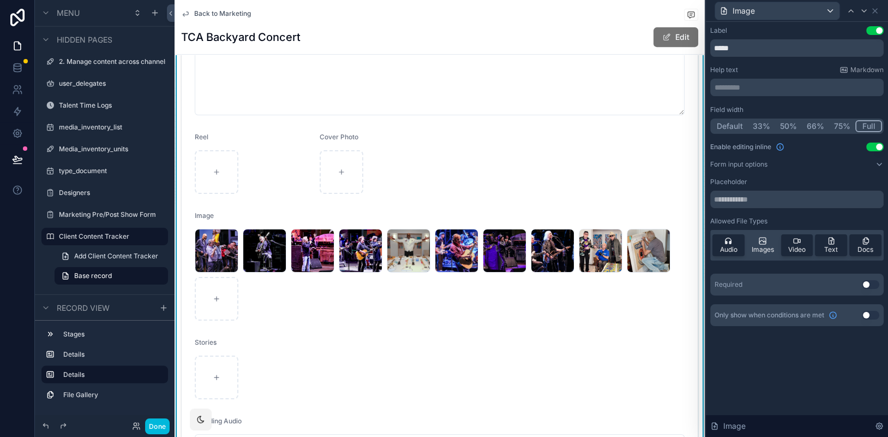
click at [877, 160] on icon at bounding box center [879, 164] width 9 height 9
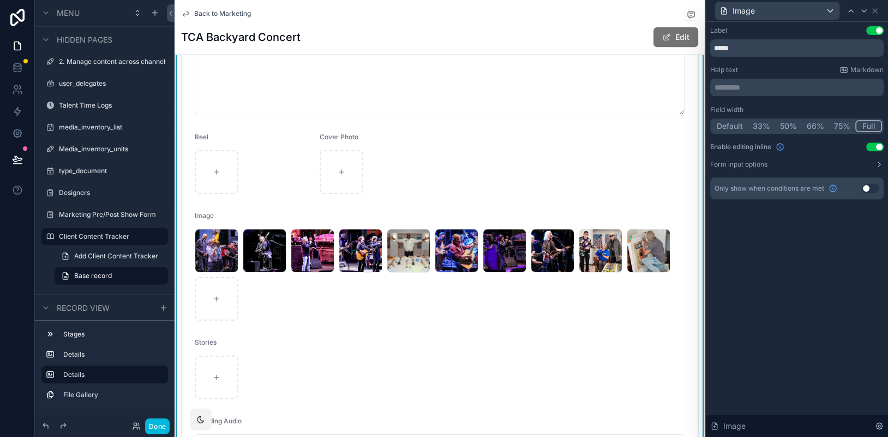
click at [223, 218] on div "Image" at bounding box center [440, 217] width 490 height 13
click at [868, 13] on icon at bounding box center [864, 11] width 9 height 9
click at [858, 12] on div at bounding box center [864, 10] width 13 height 13
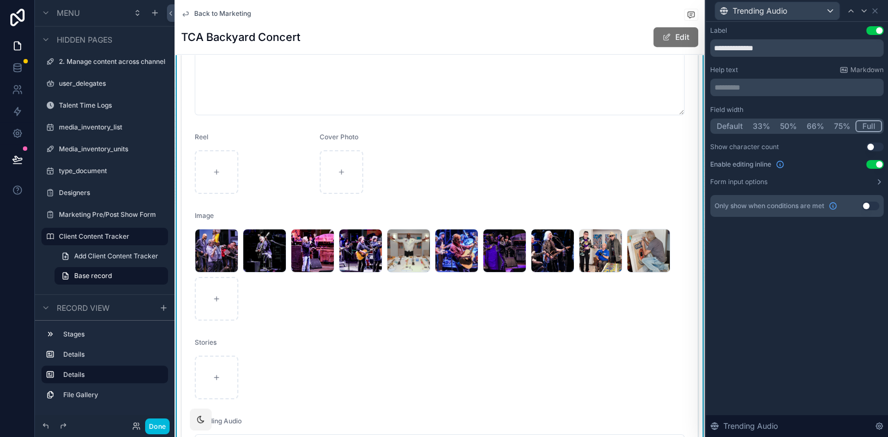
click at [858, 12] on div at bounding box center [864, 10] width 13 height 13
click at [863, 12] on icon at bounding box center [864, 11] width 9 height 9
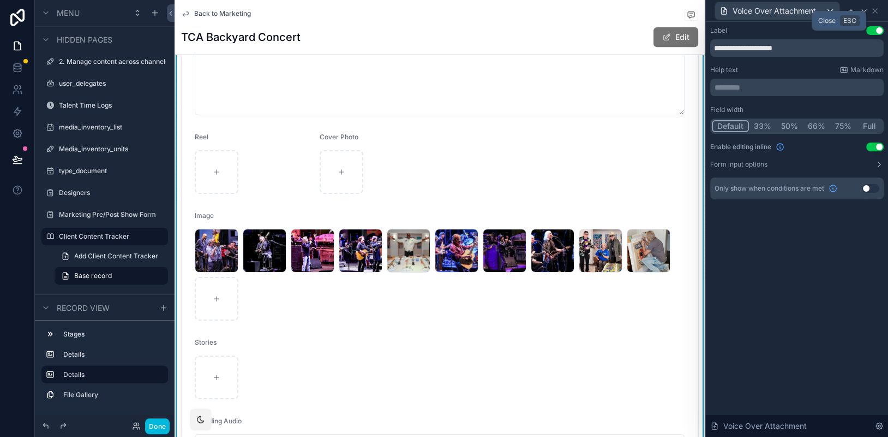
click at [880, 9] on icon at bounding box center [875, 11] width 9 height 9
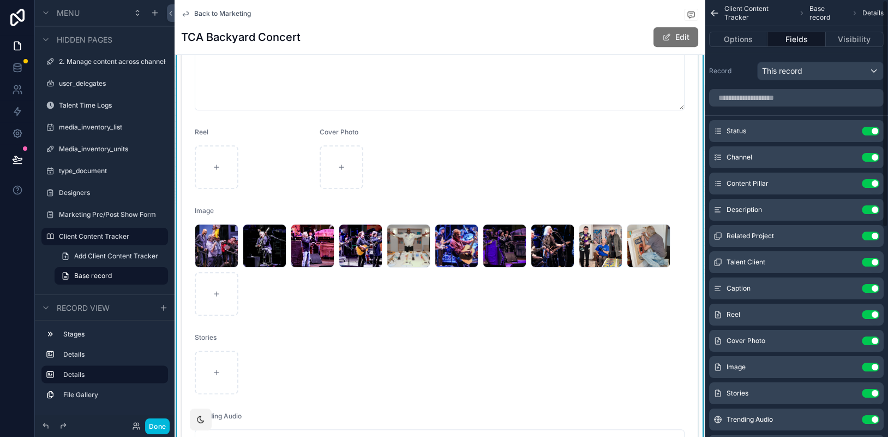
click at [741, 44] on button "Options" at bounding box center [738, 39] width 58 height 15
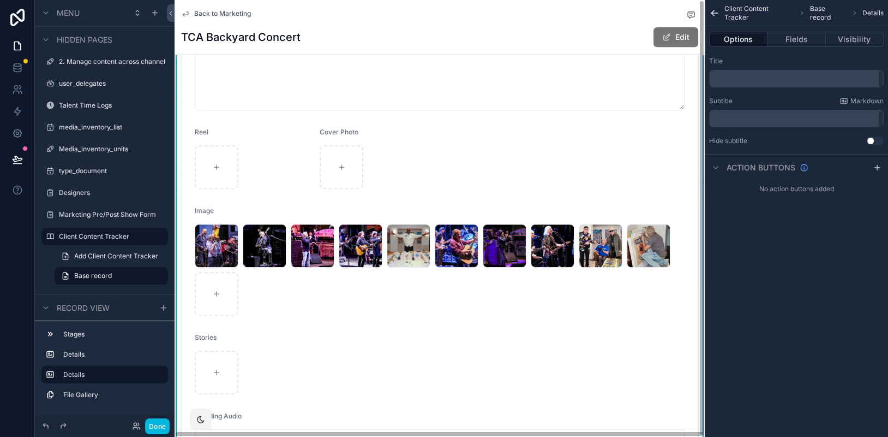
click at [0, 0] on div "scrollable content" at bounding box center [0, 0] width 0 height 0
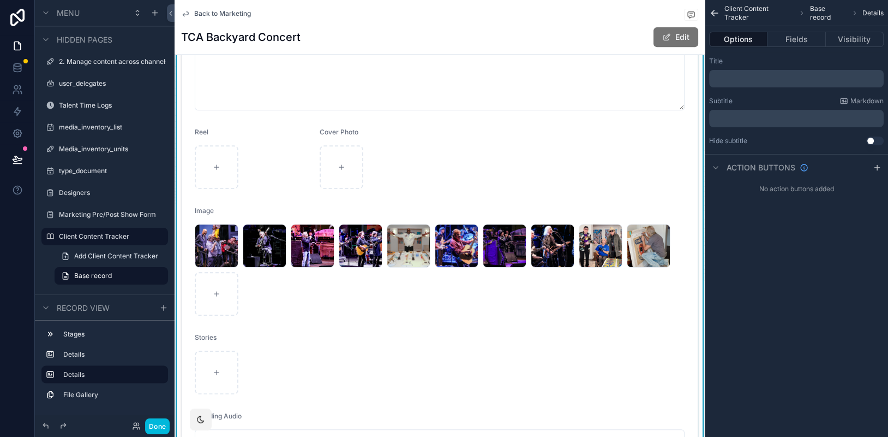
drag, startPoint x: 214, startPoint y: 249, endPoint x: 277, endPoint y: 252, distance: 62.3
click at [277, 252] on div "9 .jpg 8---[PERSON_NAME] .jpg 1---The-Who .jpg 7--Doobie-Brothers .jpg 9-last .…" at bounding box center [440, 270] width 490 height 92
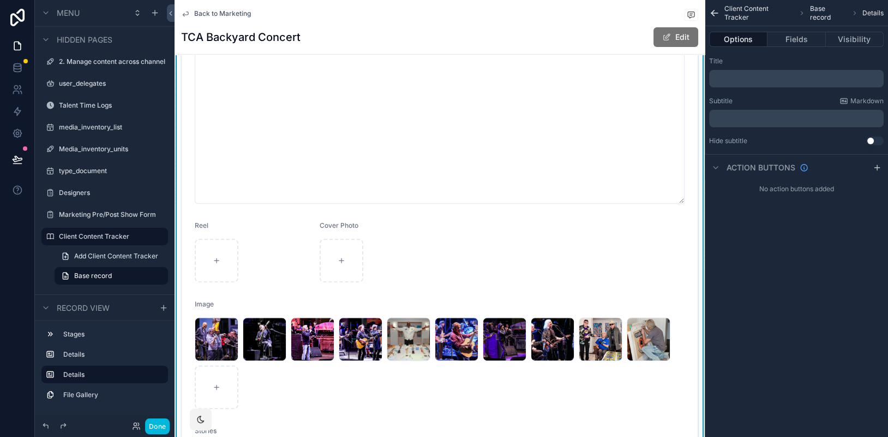
scroll to position [505, 0]
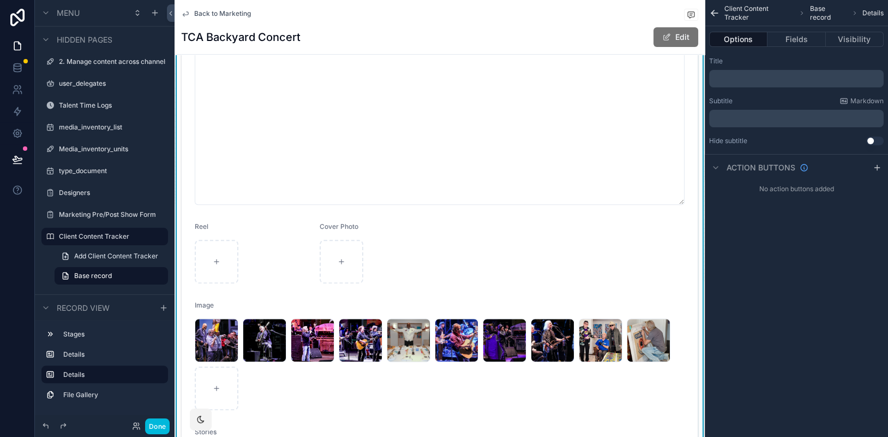
drag, startPoint x: 507, startPoint y: 327, endPoint x: 449, endPoint y: 335, distance: 58.4
click at [449, 335] on div "9 .jpg 8---[PERSON_NAME] .jpg 1---The-Who .jpg 7--Doobie-Brothers .jpg 9-last .…" at bounding box center [440, 364] width 490 height 92
drag, startPoint x: 454, startPoint y: 335, endPoint x: 411, endPoint y: 338, distance: 42.7
click at [411, 339] on div "9 .jpg 8---[PERSON_NAME] .jpg 1---The-Who .jpg 7--Doobie-Brothers .jpg 9-last .…" at bounding box center [440, 364] width 490 height 92
drag, startPoint x: 411, startPoint y: 337, endPoint x: 367, endPoint y: 331, distance: 44.1
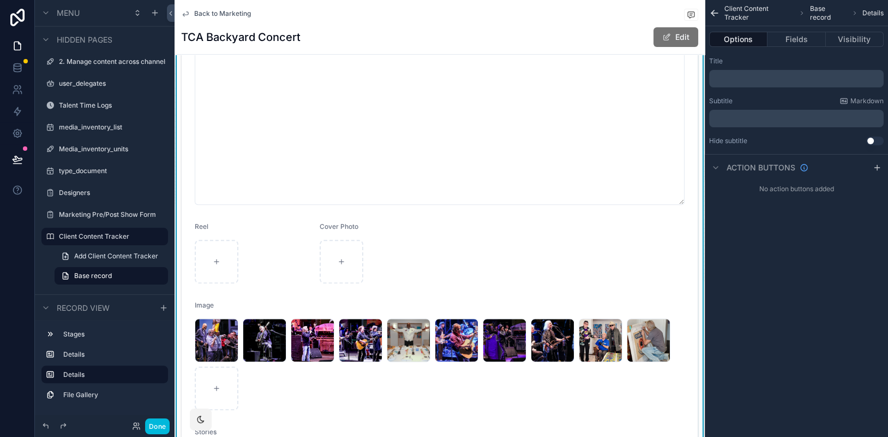
click at [367, 331] on div "9 .jpg 8---[PERSON_NAME] .jpg 1---The-Who .jpg 7--Doobie-Brothers .jpg 9-last .…" at bounding box center [440, 364] width 490 height 92
drag, startPoint x: 308, startPoint y: 331, endPoint x: 429, endPoint y: 340, distance: 121.5
click at [429, 340] on div "9 .jpg 8---[PERSON_NAME] .jpg 1---The-Who .jpg 7--Doobie-Brothers .jpg 9-last .…" at bounding box center [440, 364] width 490 height 92
drag, startPoint x: 264, startPoint y: 337, endPoint x: 496, endPoint y: 335, distance: 232.5
click at [495, 335] on div "9 .jpg 8---[PERSON_NAME] .jpg 1---The-Who .jpg 7--Doobie-Brothers .jpg 9-last .…" at bounding box center [440, 364] width 490 height 92
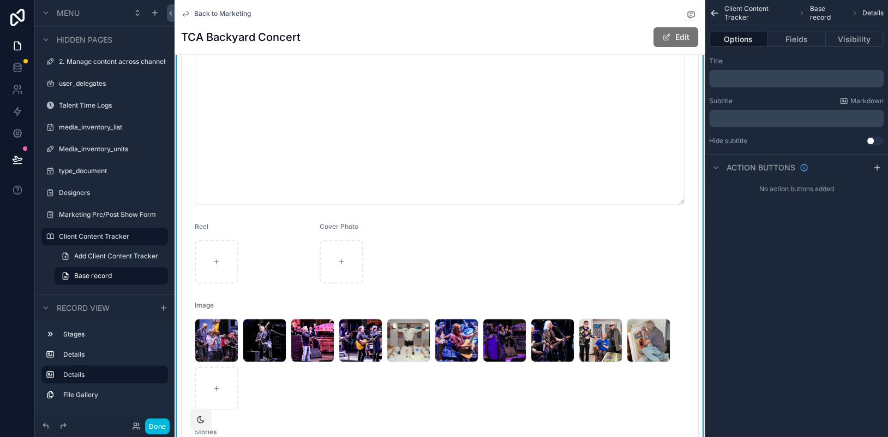
drag, startPoint x: 636, startPoint y: 354, endPoint x: 568, endPoint y: 339, distance: 70.3
click at [568, 339] on div "9 .jpg 8---[PERSON_NAME] .jpg 1---The-Who .jpg 7--Doobie-Brothers .jpg 9-last .…" at bounding box center [440, 364] width 490 height 92
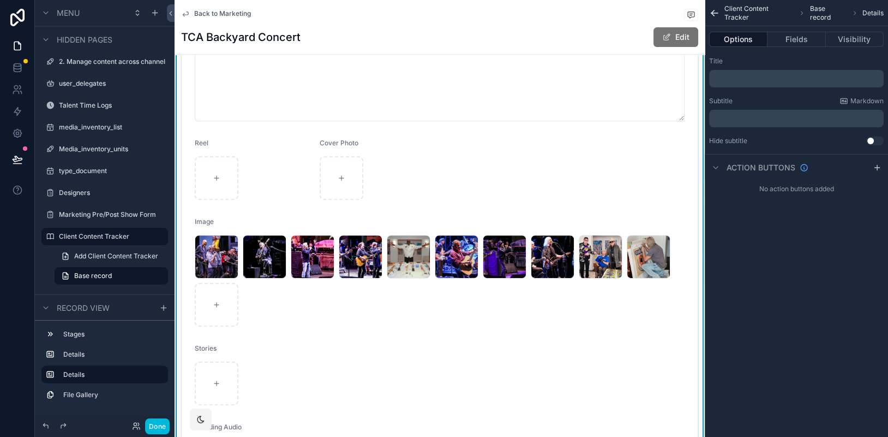
scroll to position [601, 0]
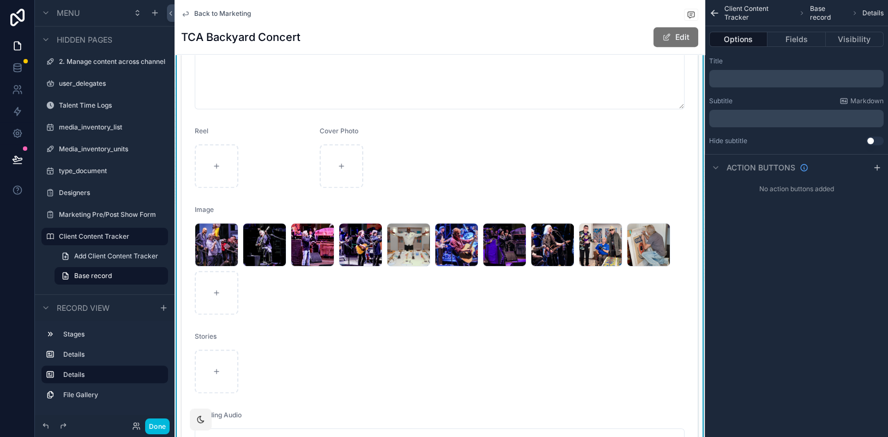
drag, startPoint x: 470, startPoint y: 241, endPoint x: 404, endPoint y: 236, distance: 66.8
click at [404, 236] on div "9 .jpg 8---[PERSON_NAME] .jpg 1---The-Who .jpg 7--Doobie-Brothers .jpg 9-last .…" at bounding box center [440, 269] width 490 height 92
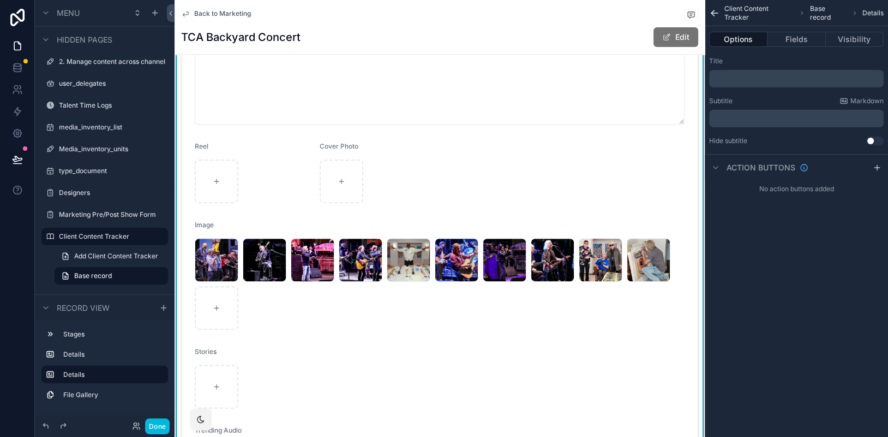
click at [714, 11] on icon "scrollable content" at bounding box center [714, 13] width 11 height 11
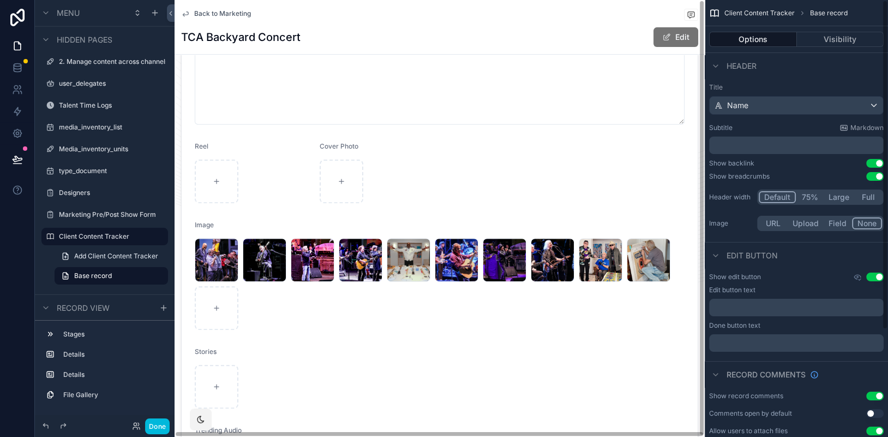
click at [536, 307] on div "scrollable content" at bounding box center [440, 88] width 530 height 944
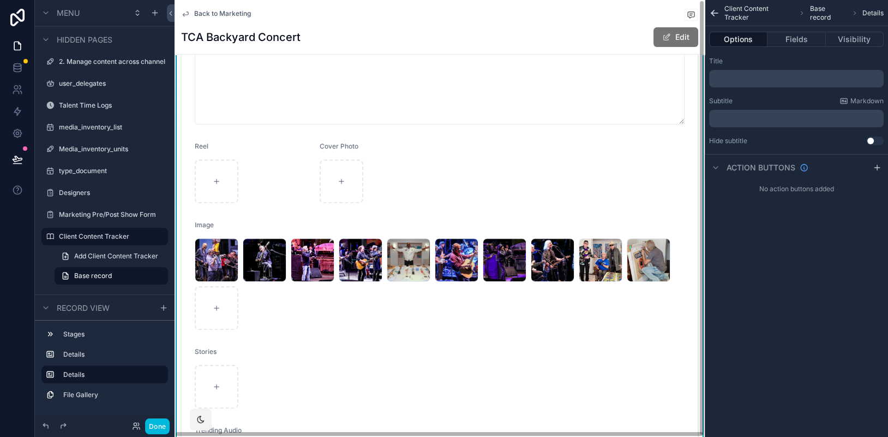
scroll to position [584, 0]
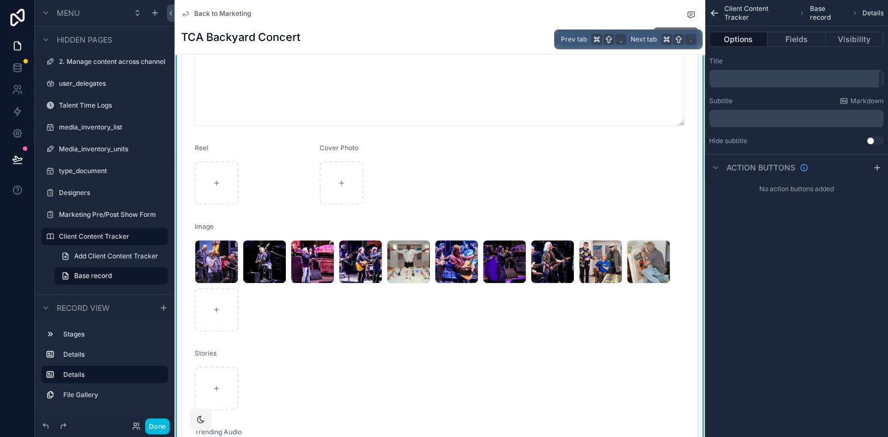
click at [798, 40] on button "Fields" at bounding box center [797, 39] width 58 height 15
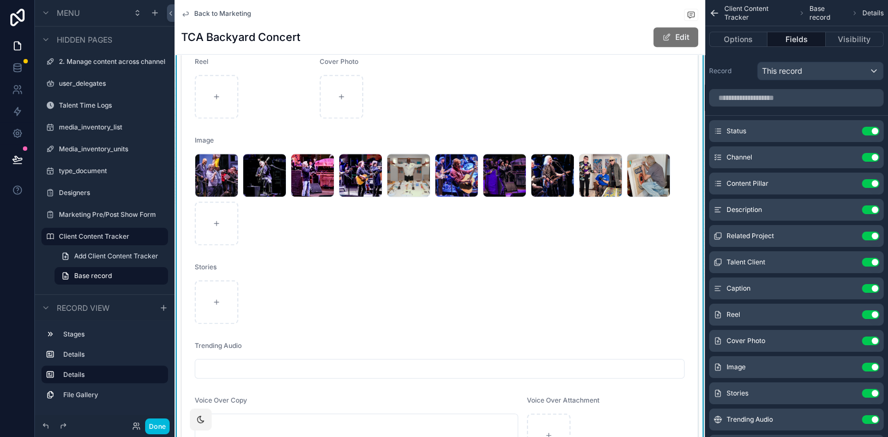
scroll to position [0, 0]
click at [0, 0] on icon "scrollable content" at bounding box center [0, 0] width 0 height 0
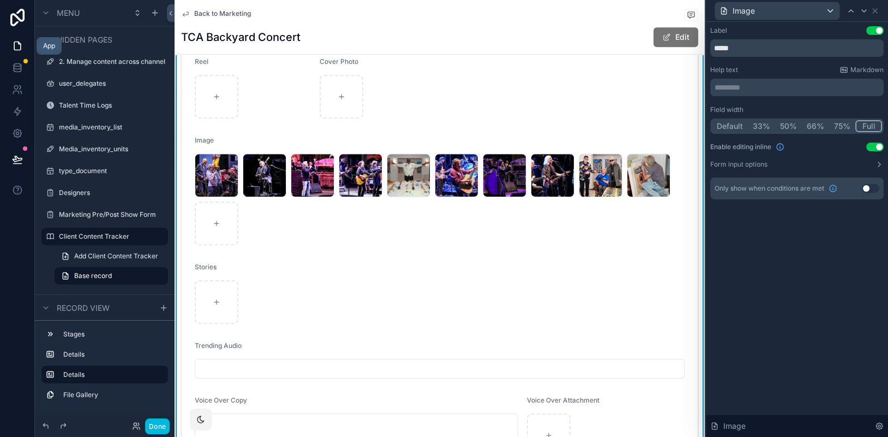
click at [16, 45] on icon at bounding box center [17, 45] width 11 height 11
click at [17, 46] on icon at bounding box center [17, 45] width 11 height 11
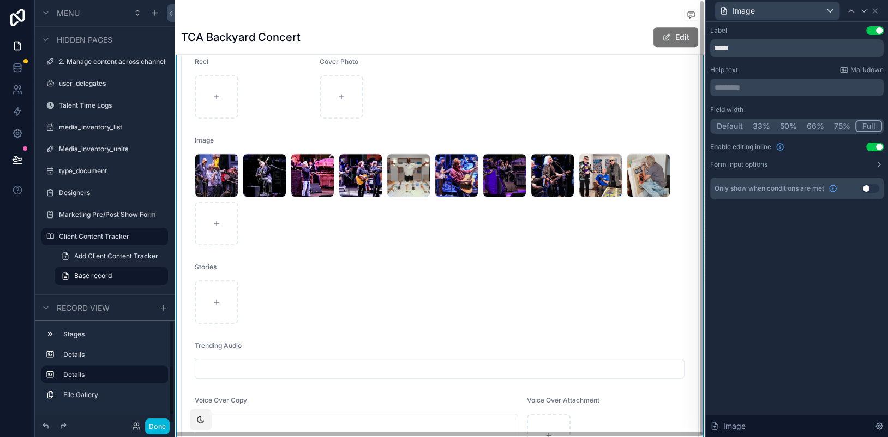
click at [163, 426] on button "Done" at bounding box center [157, 426] width 25 height 16
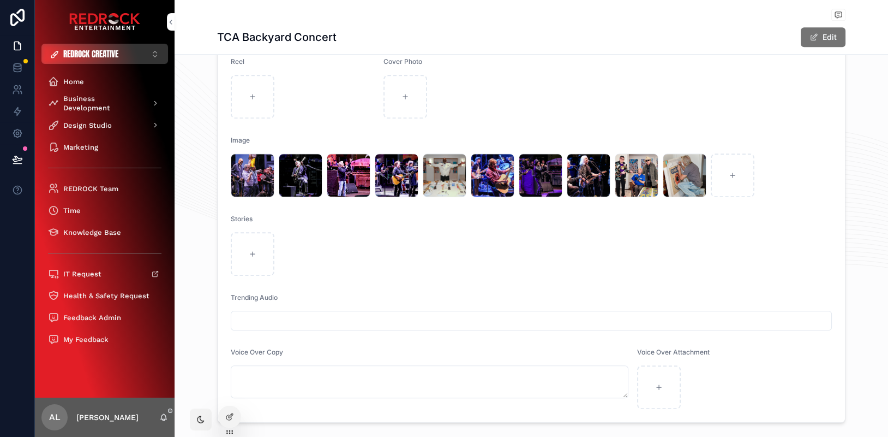
click at [83, 58] on span "REDROCK CREATIVE" at bounding box center [90, 53] width 55 height 11
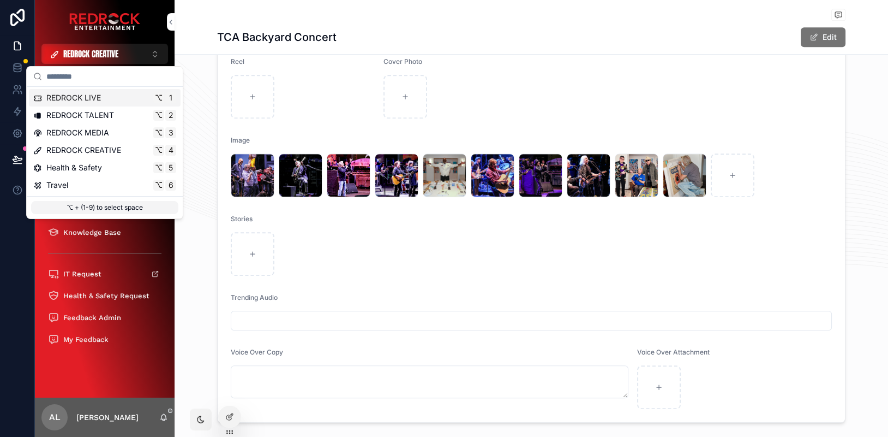
click at [90, 94] on span "REDROCK LIVE" at bounding box center [73, 97] width 55 height 11
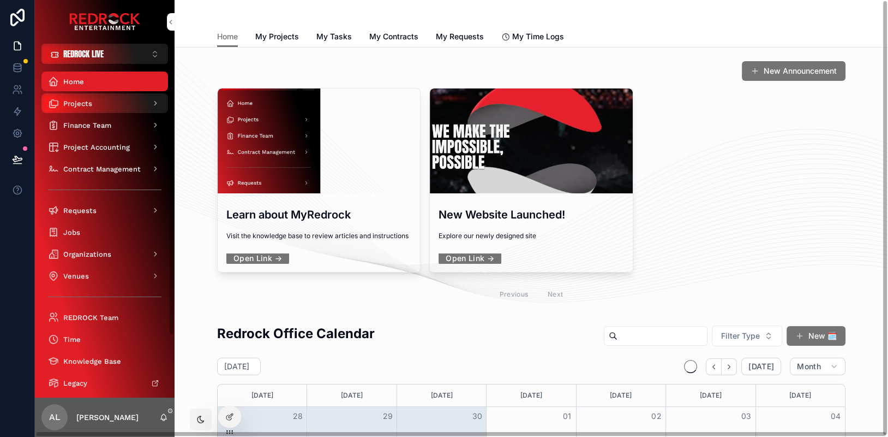
click at [100, 108] on div "Projects" at bounding box center [105, 102] width 114 height 17
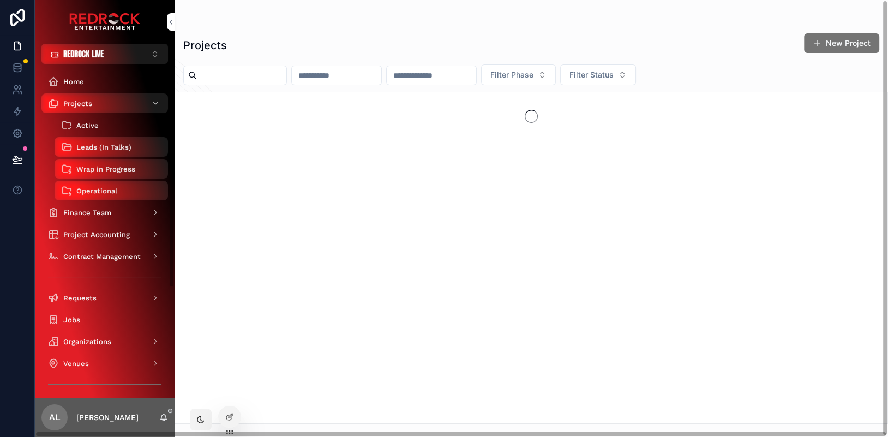
click at [99, 124] on div "Active" at bounding box center [111, 124] width 100 height 17
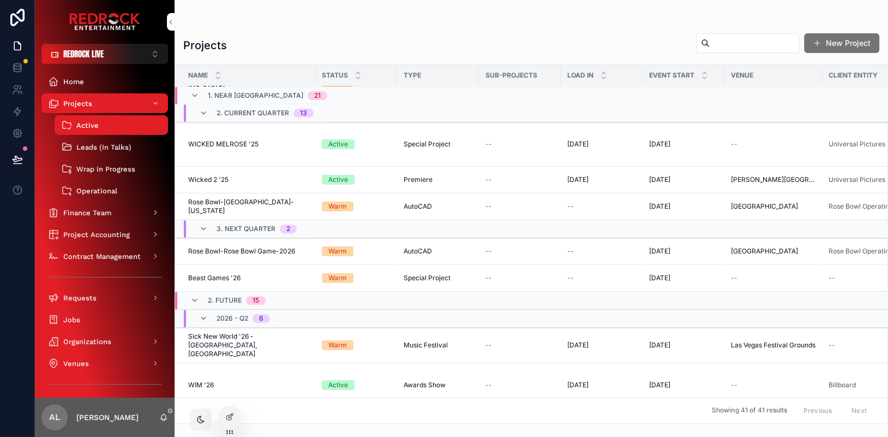
scroll to position [536, 0]
